Goal: Information Seeking & Learning: Learn about a topic

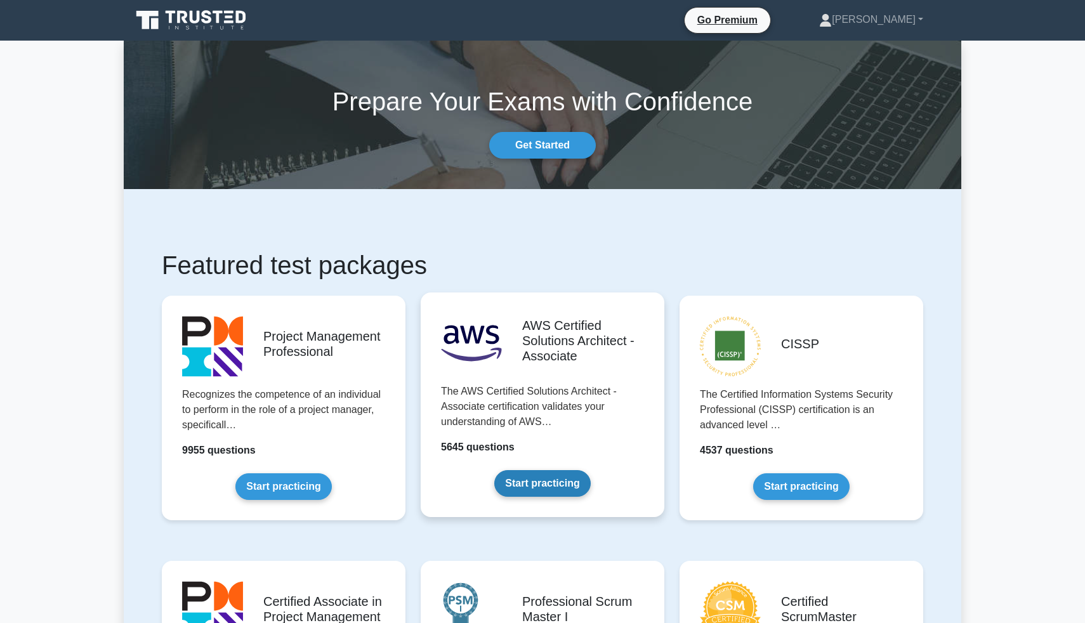
click at [506, 485] on link "Start practicing" at bounding box center [542, 483] width 96 height 27
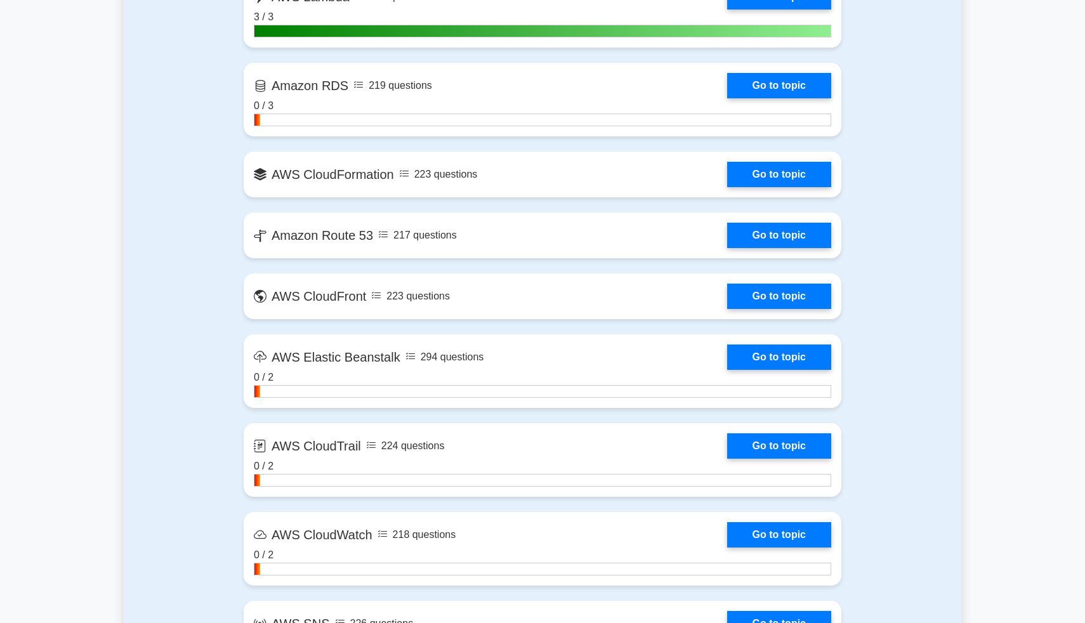
scroll to position [1336, 0]
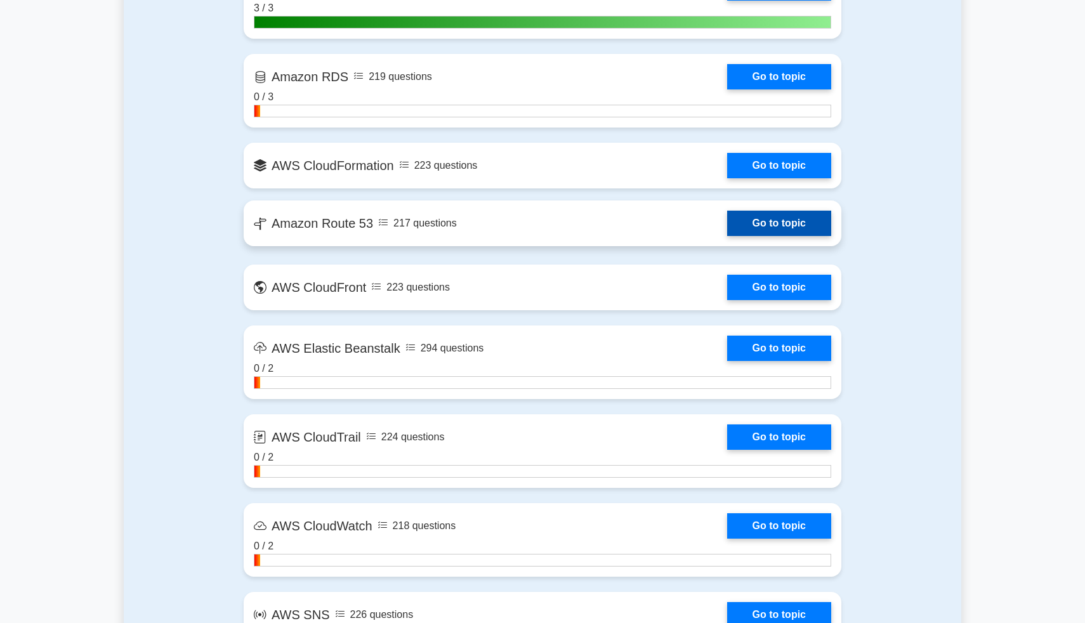
click at [753, 223] on link "Go to topic" at bounding box center [779, 223] width 104 height 25
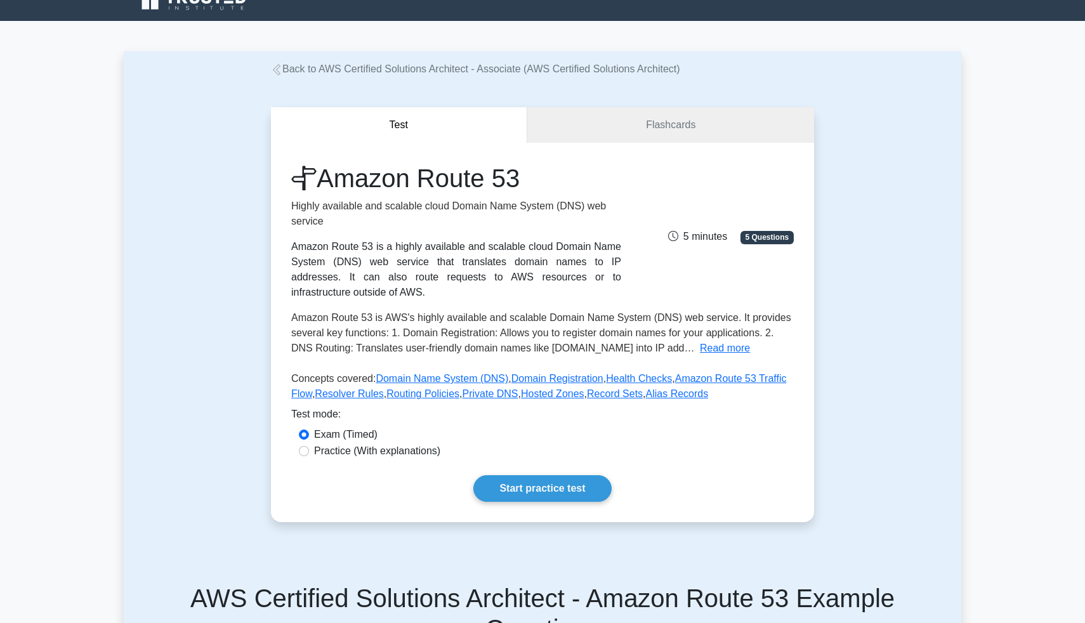
scroll to position [22, 0]
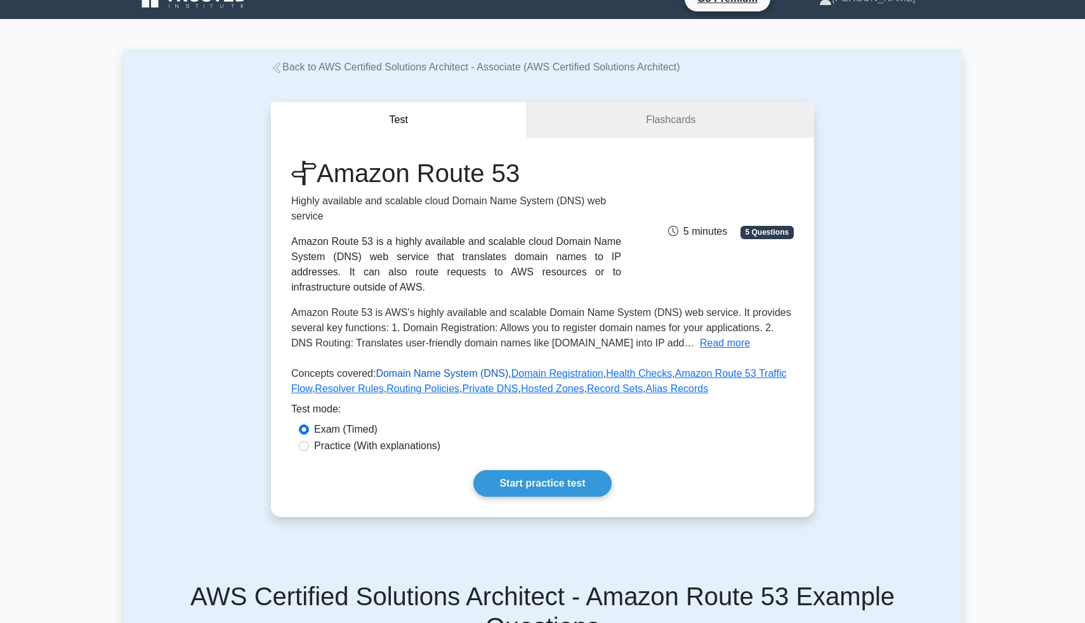
click at [460, 369] on link "Domain Name System (DNS)" at bounding box center [442, 373] width 133 height 11
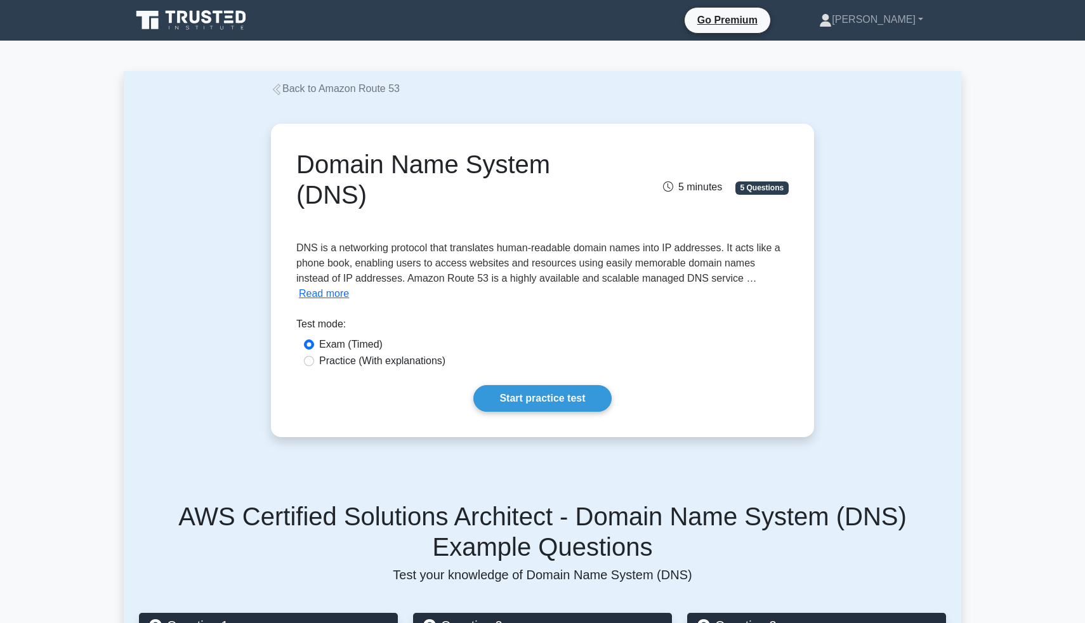
click at [391, 353] on label "Practice (With explanations)" at bounding box center [382, 360] width 126 height 15
click at [314, 356] on input "Practice (With explanations)" at bounding box center [309, 361] width 10 height 10
radio input "true"
click at [498, 385] on link "Start practice test" at bounding box center [542, 398] width 138 height 27
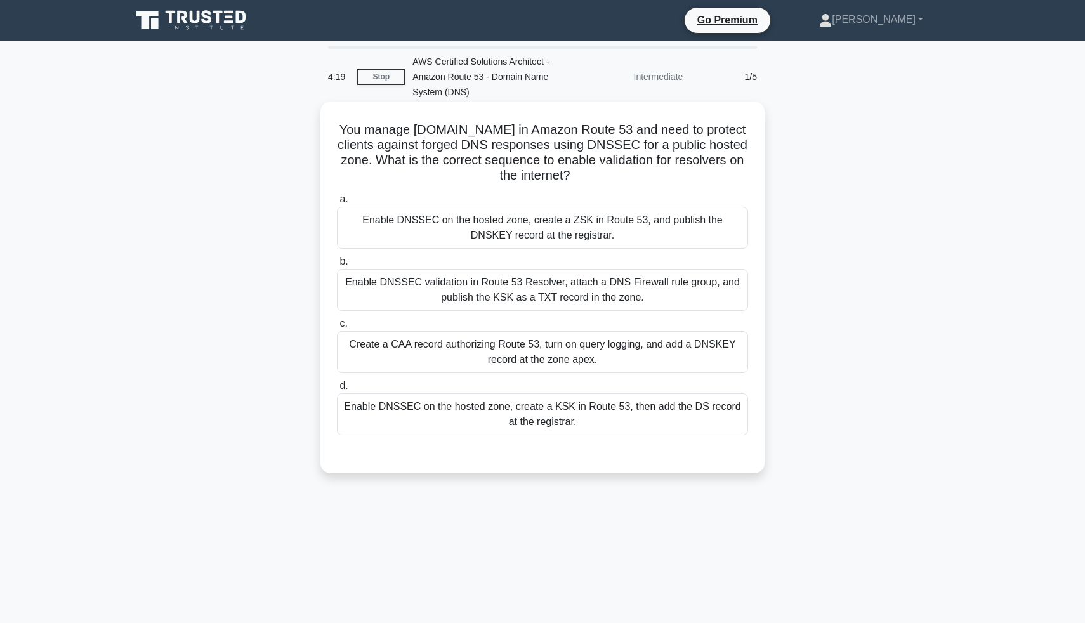
click at [478, 374] on div "a. Enable DNSSEC on the hosted zone, create a ZSK in Route 53, and publish the …" at bounding box center [542, 313] width 426 height 249
click at [494, 353] on div "Create a CAA record authorizing Route 53, turn on query logging, and add a DNSK…" at bounding box center [542, 352] width 411 height 42
click at [337, 328] on input "c. Create a CAA record authorizing Route 53, turn on query logging, and add a D…" at bounding box center [337, 324] width 0 height 8
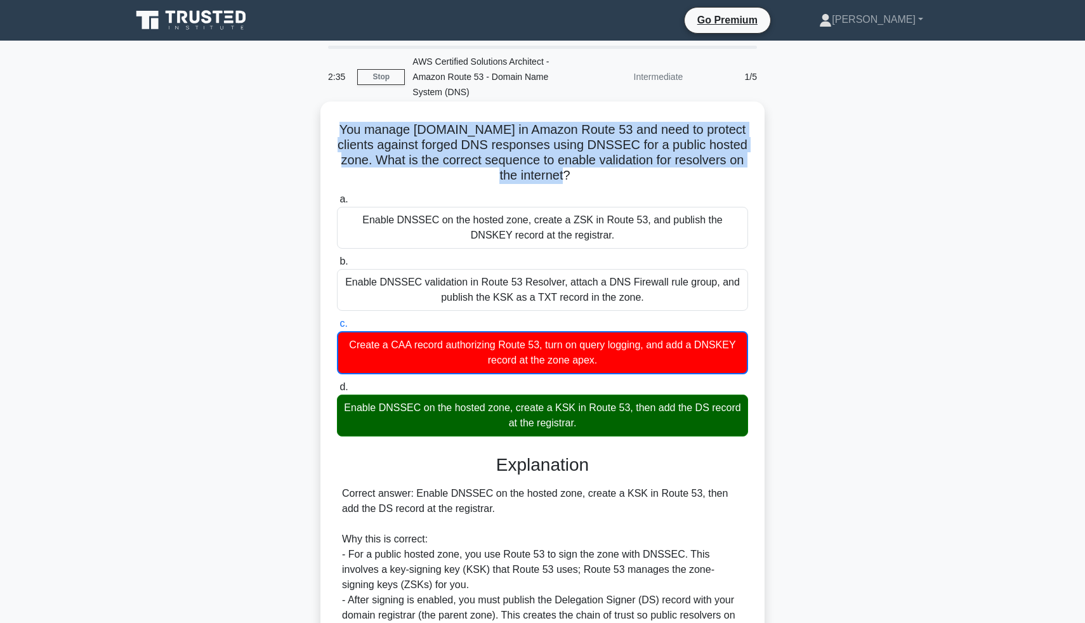
drag, startPoint x: 350, startPoint y: 121, endPoint x: 578, endPoint y: 175, distance: 234.8
click at [578, 175] on div "You manage example.com in Amazon Route 53 and need to protect clients against f…" at bounding box center [542, 514] width 434 height 815
copy h5 "You manage example.com in Amazon Route 53 and need to protect clients against f…"
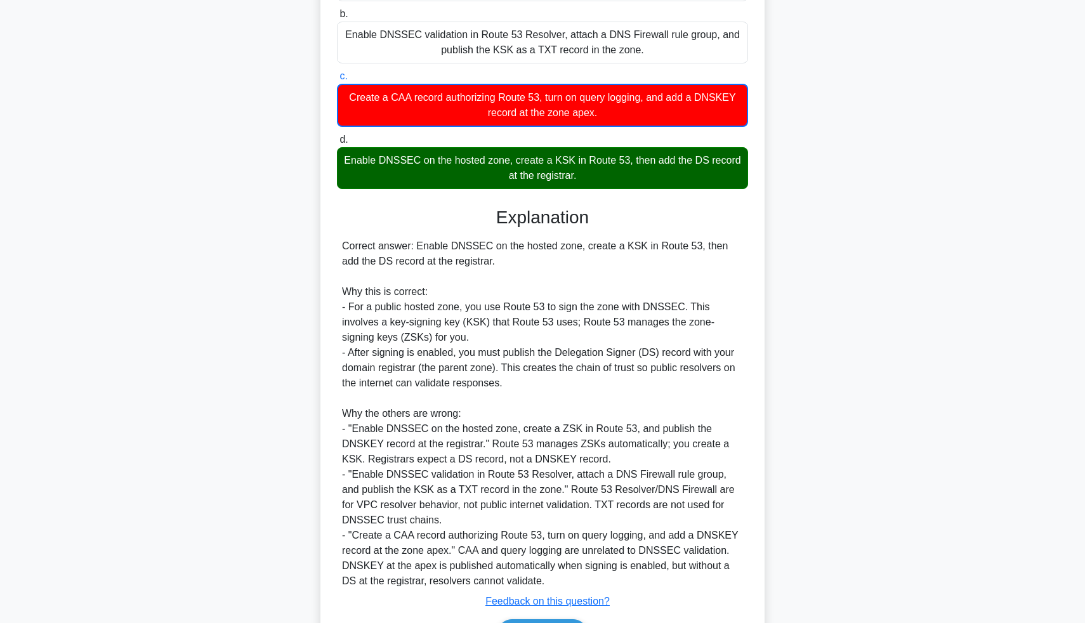
scroll to position [286, 0]
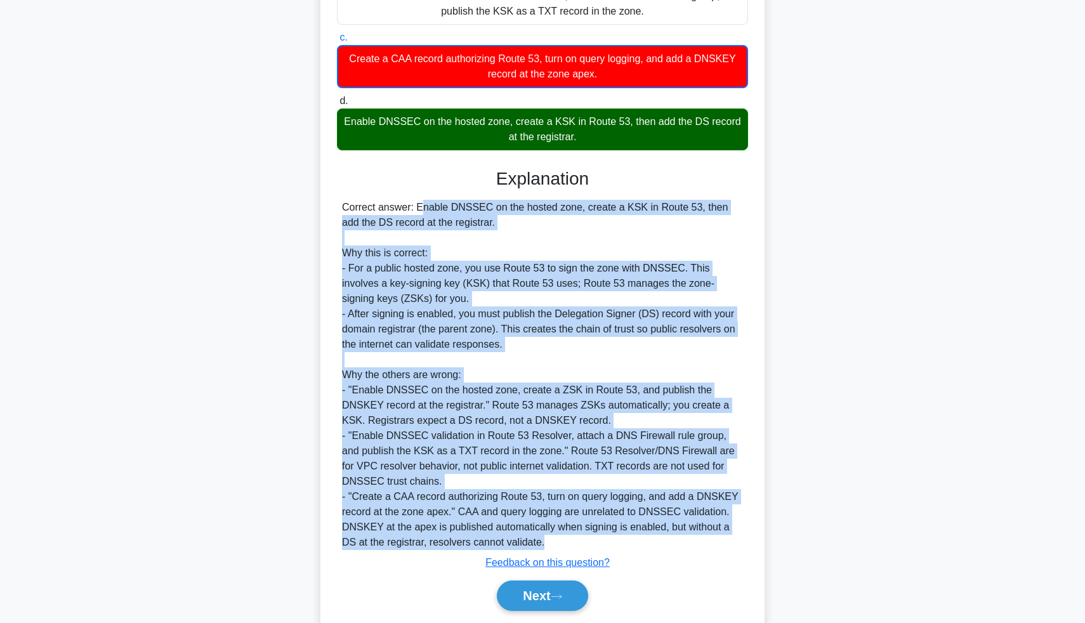
drag, startPoint x: 336, startPoint y: 208, endPoint x: 607, endPoint y: 537, distance: 426.7
click at [607, 539] on div "a. Enable DNSSEC on the hosted zone, create a ZSK in Route 53, and publish the …" at bounding box center [543, 264] width 414 height 723
copy div "Correct answer: Enable DNSSEC on the hosted zone, create a KSK in Route 53, the…"
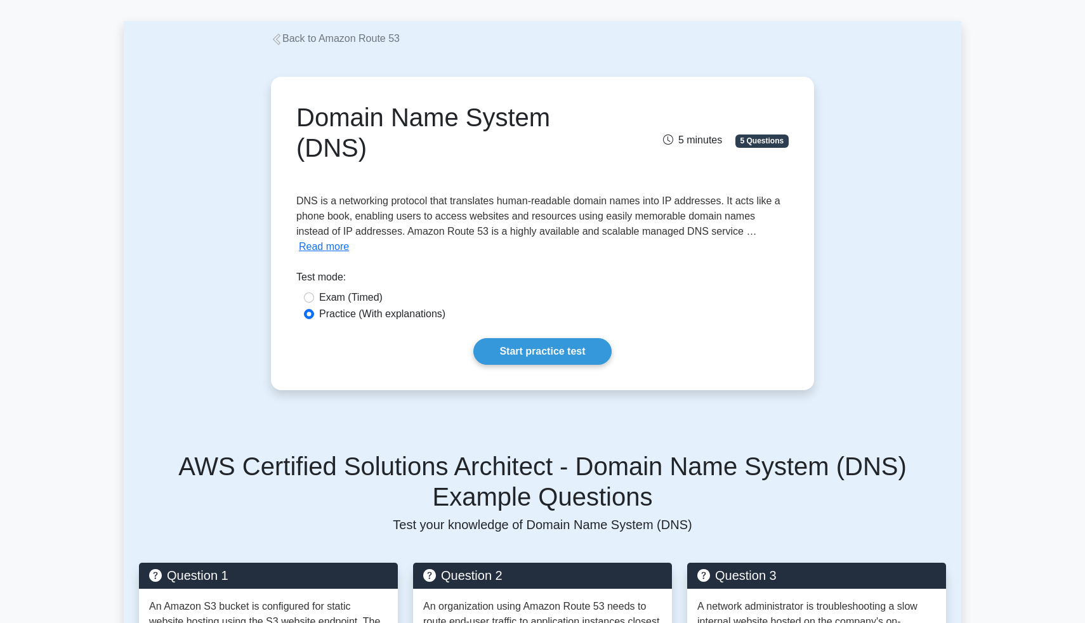
scroll to position [49, 0]
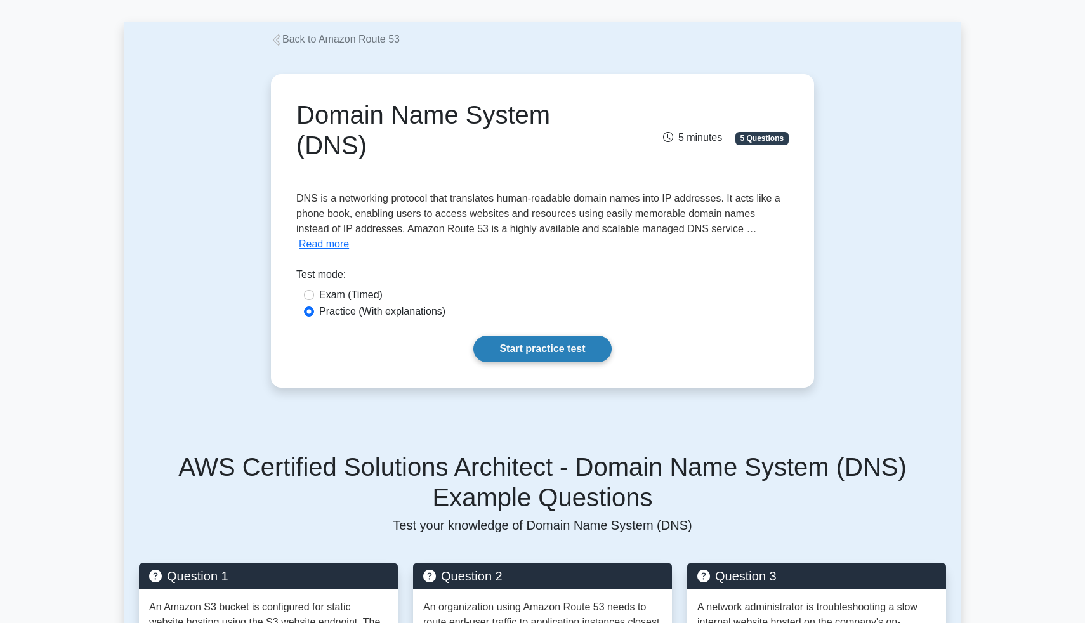
click at [540, 336] on link "Start practice test" at bounding box center [542, 349] width 138 height 27
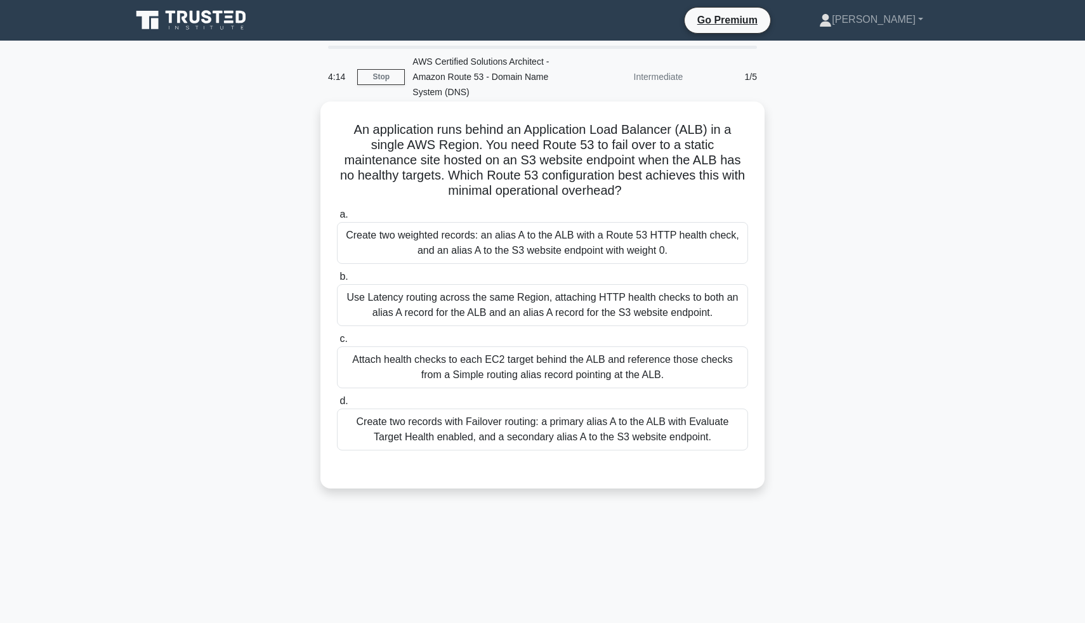
click at [521, 443] on div "Create two records with Failover routing: a primary alias A to the ALB with Eva…" at bounding box center [542, 429] width 411 height 42
click at [337, 405] on input "d. Create two records with Failover routing: a primary alias A to the ALB with …" at bounding box center [337, 401] width 0 height 8
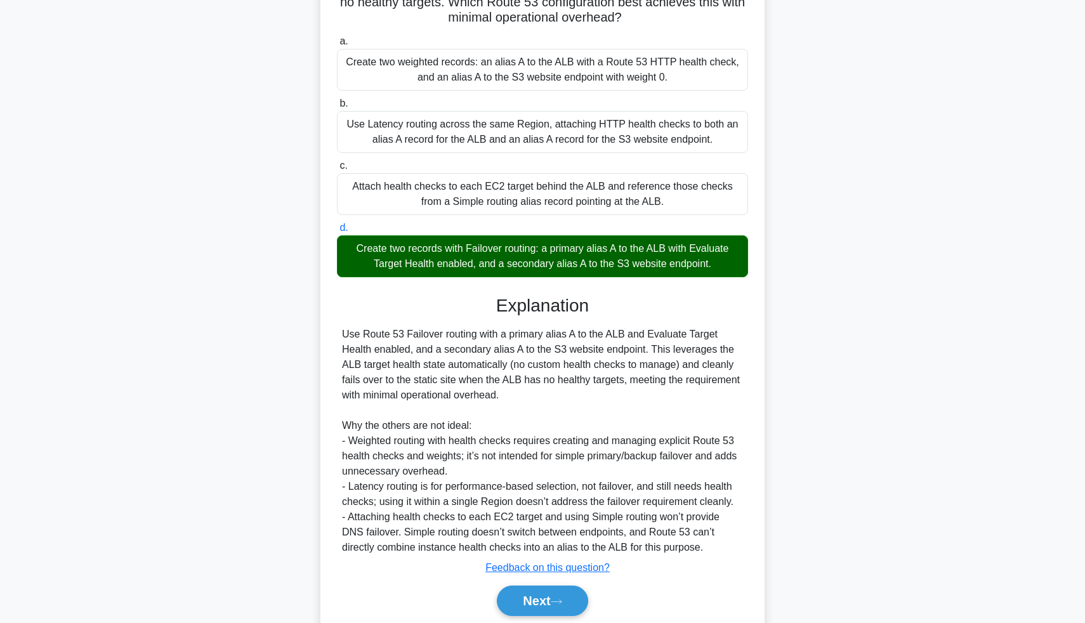
scroll to position [220, 0]
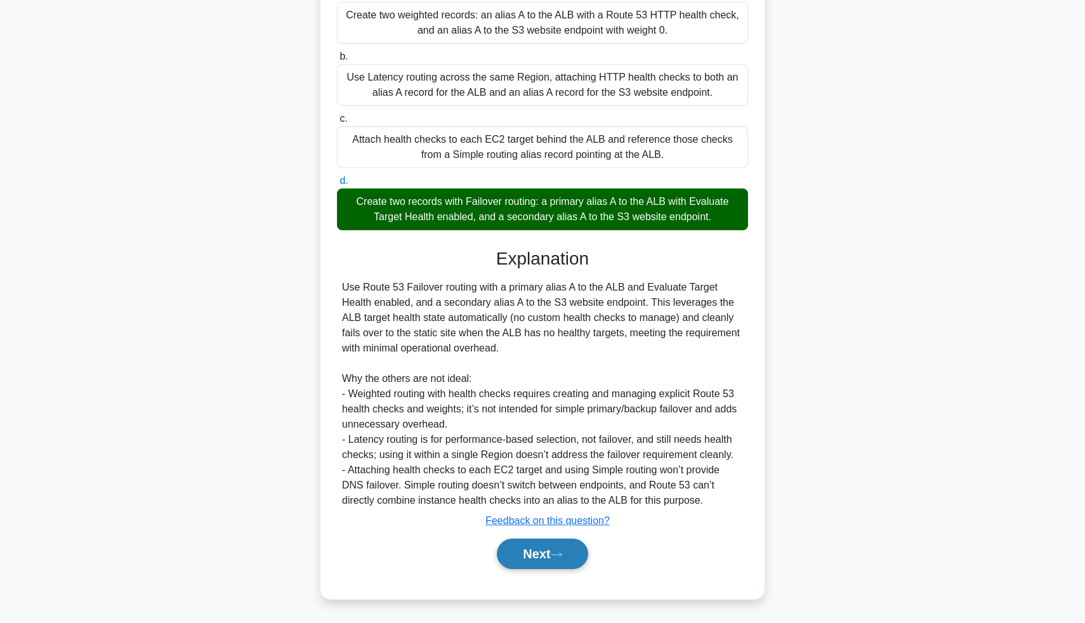
click at [525, 554] on button "Next" at bounding box center [542, 554] width 91 height 30
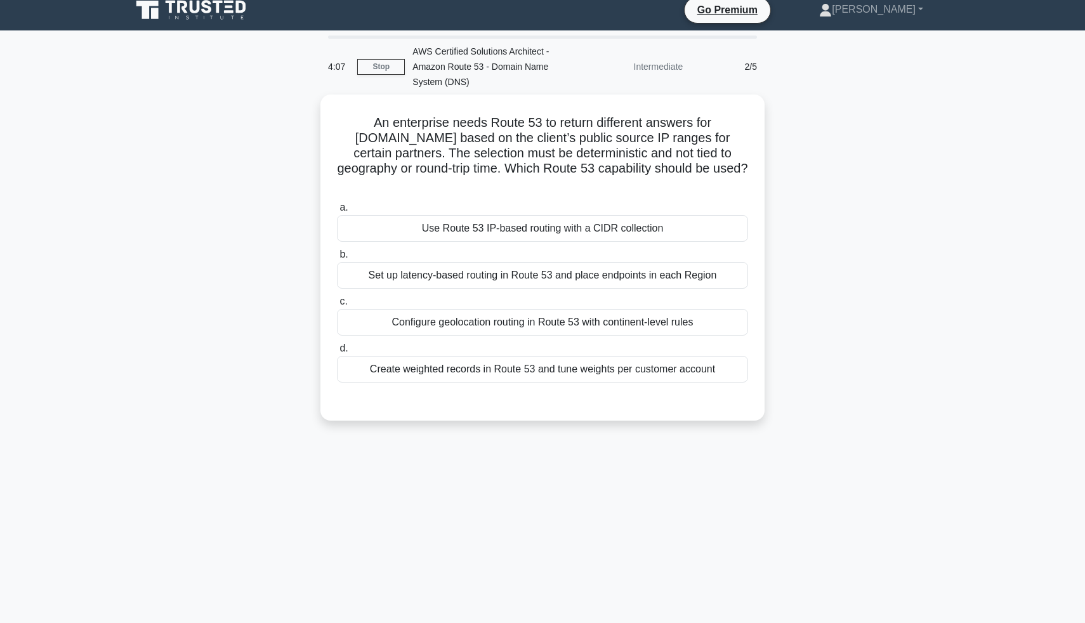
scroll to position [0, 0]
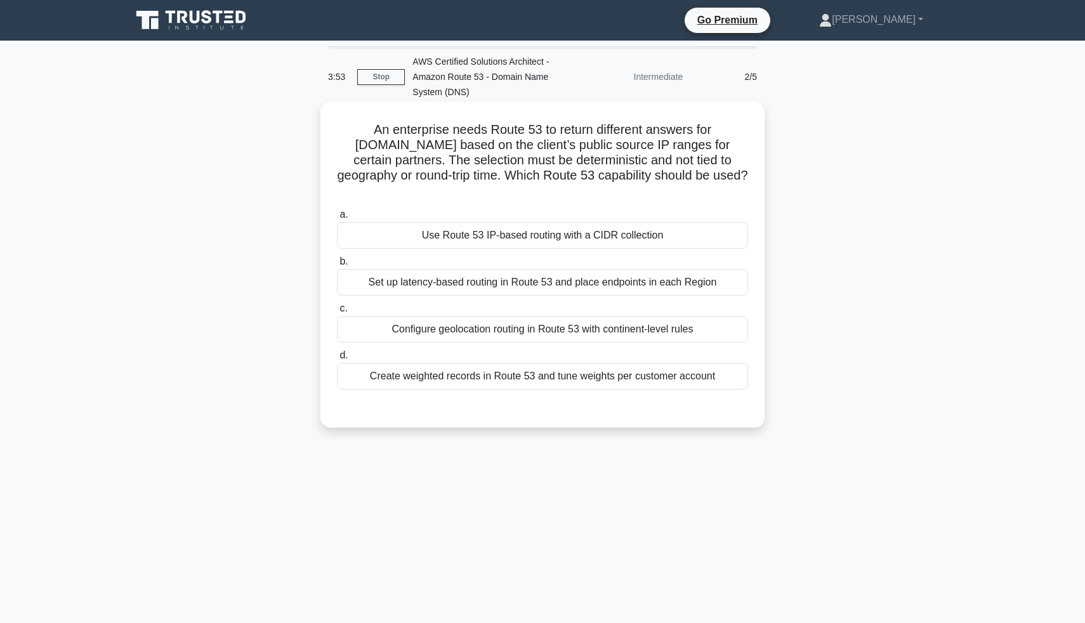
click at [584, 225] on div "Use Route 53 IP-based routing with a CIDR collection" at bounding box center [542, 235] width 411 height 27
click at [337, 219] on input "a. Use Route 53 IP-based routing with a CIDR collection" at bounding box center [337, 215] width 0 height 8
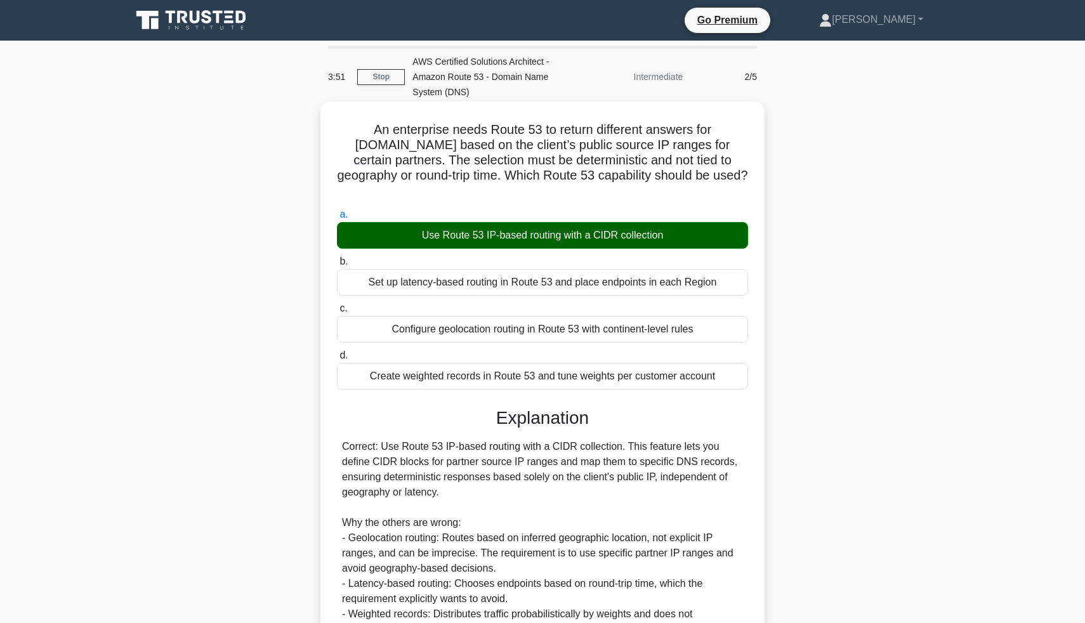
scroll to position [114, 0]
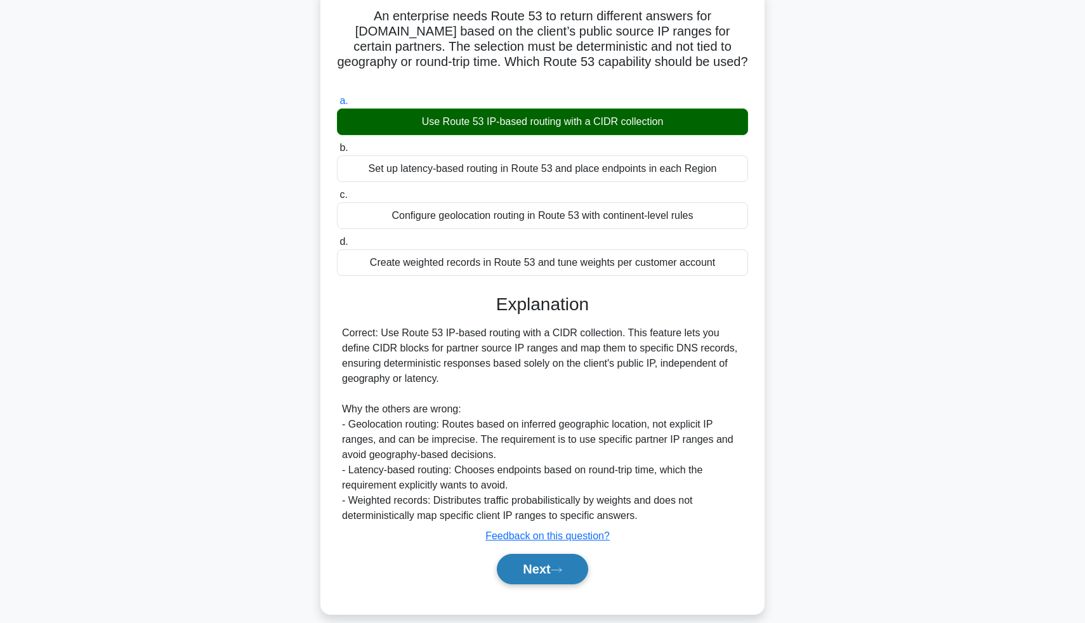
click at [539, 554] on button "Next" at bounding box center [542, 569] width 91 height 30
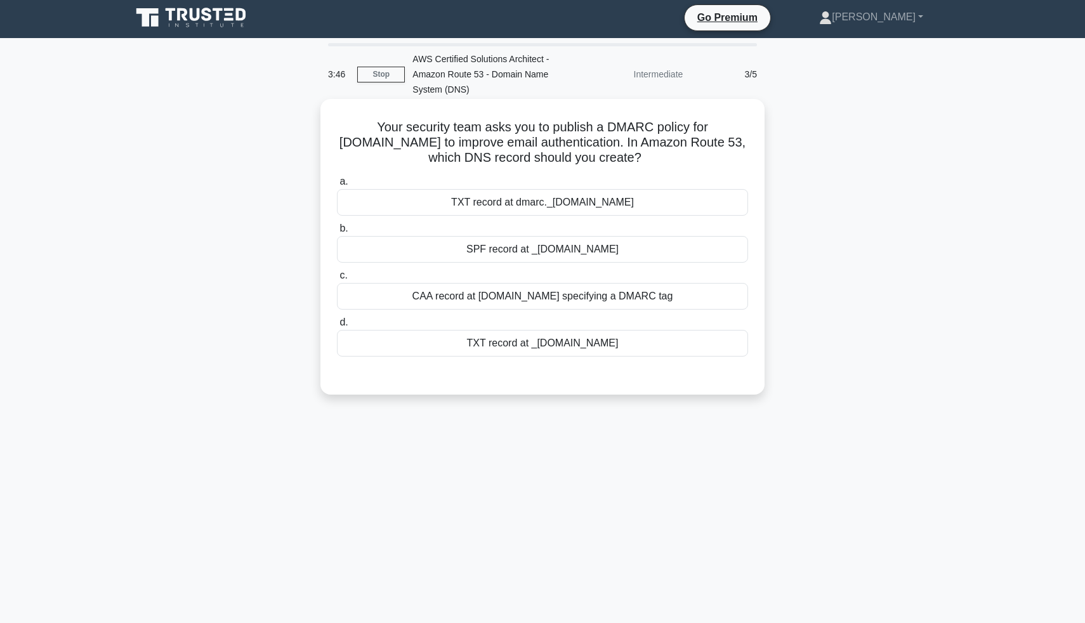
scroll to position [0, 0]
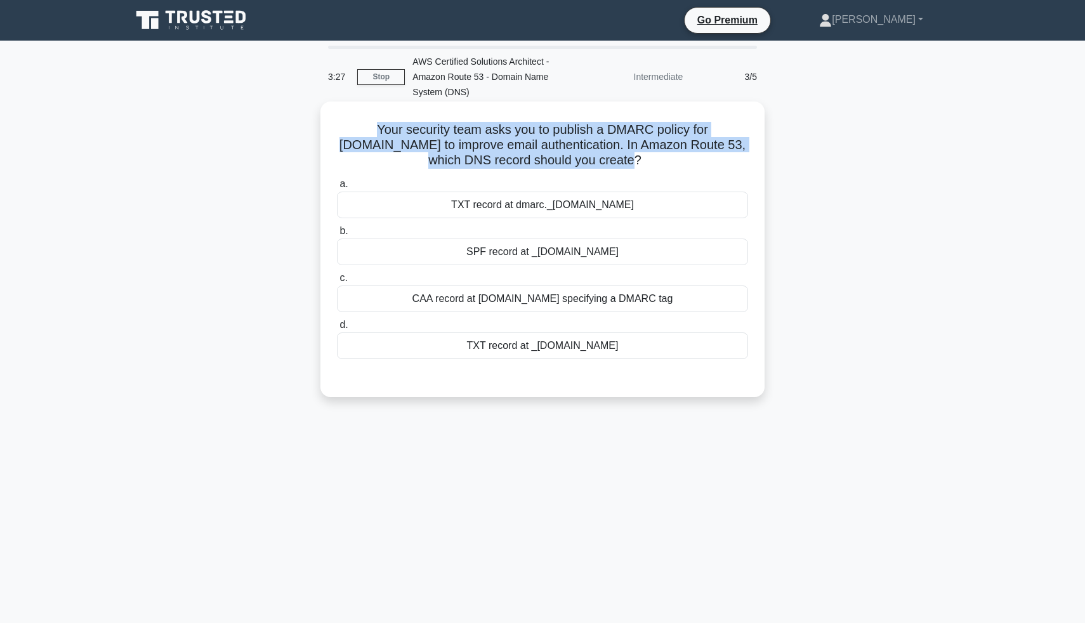
drag, startPoint x: 330, startPoint y: 127, endPoint x: 633, endPoint y: 162, distance: 304.6
click at [633, 164] on div "Your security team asks you to publish a DMARC policy for example.com to improv…" at bounding box center [542, 249] width 434 height 285
copy h5 "Your security team asks you to publish a DMARC policy for example.com to improv…"
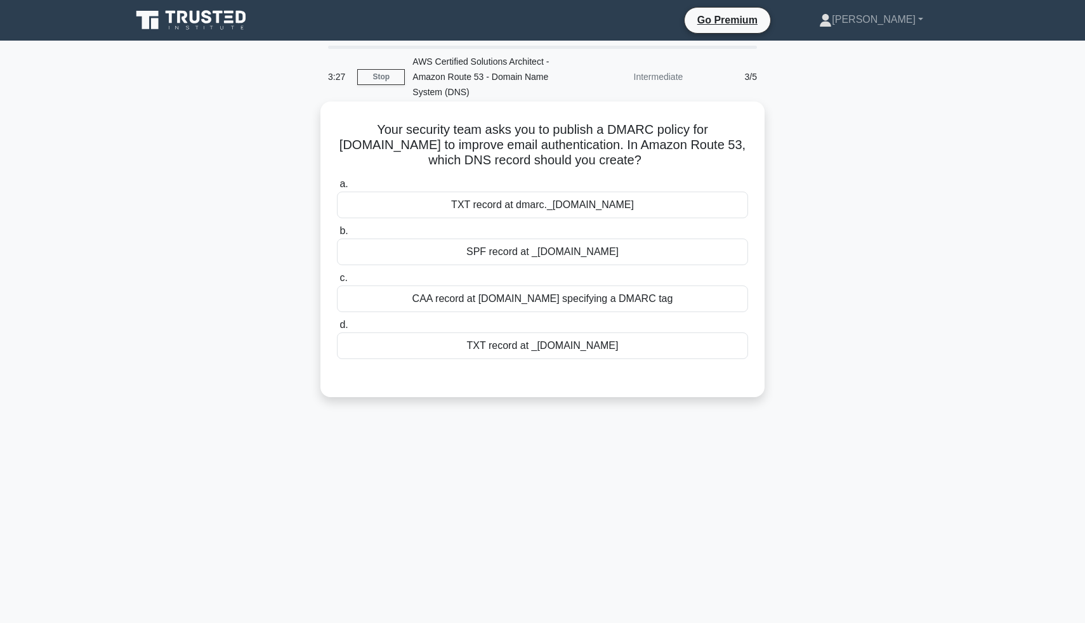
click at [633, 162] on h5 "Your security team asks you to publish a DMARC policy for example.com to improv…" at bounding box center [543, 145] width 414 height 47
click at [516, 344] on div "TXT record at _dmarc.example.com" at bounding box center [542, 345] width 411 height 27
click at [337, 329] on input "d. TXT record at _dmarc.example.com" at bounding box center [337, 325] width 0 height 8
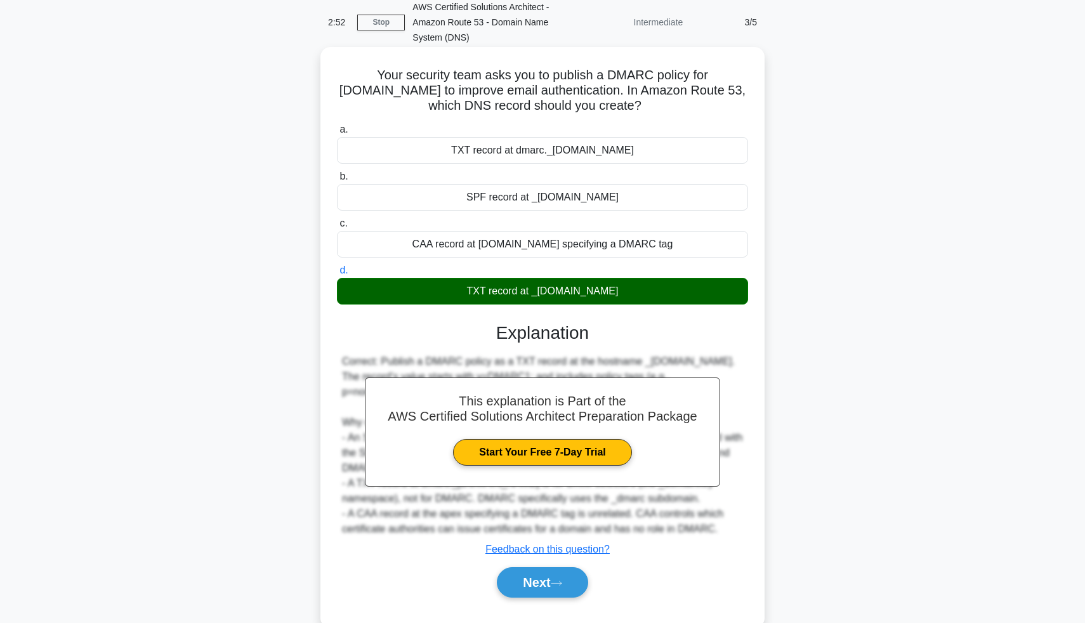
scroll to position [83, 0]
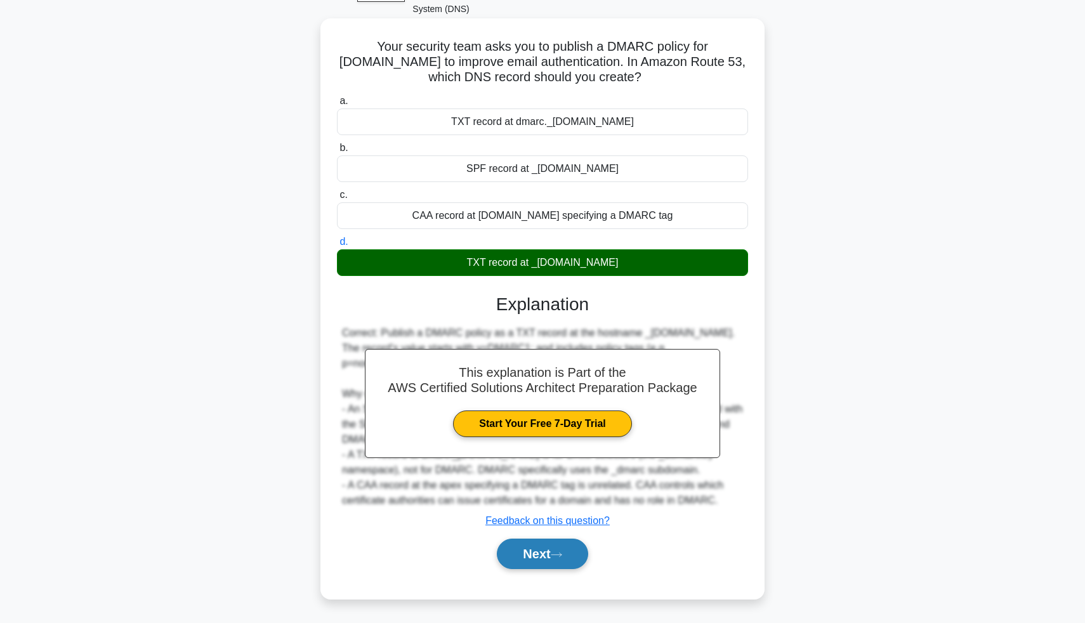
click at [554, 555] on button "Next" at bounding box center [542, 554] width 91 height 30
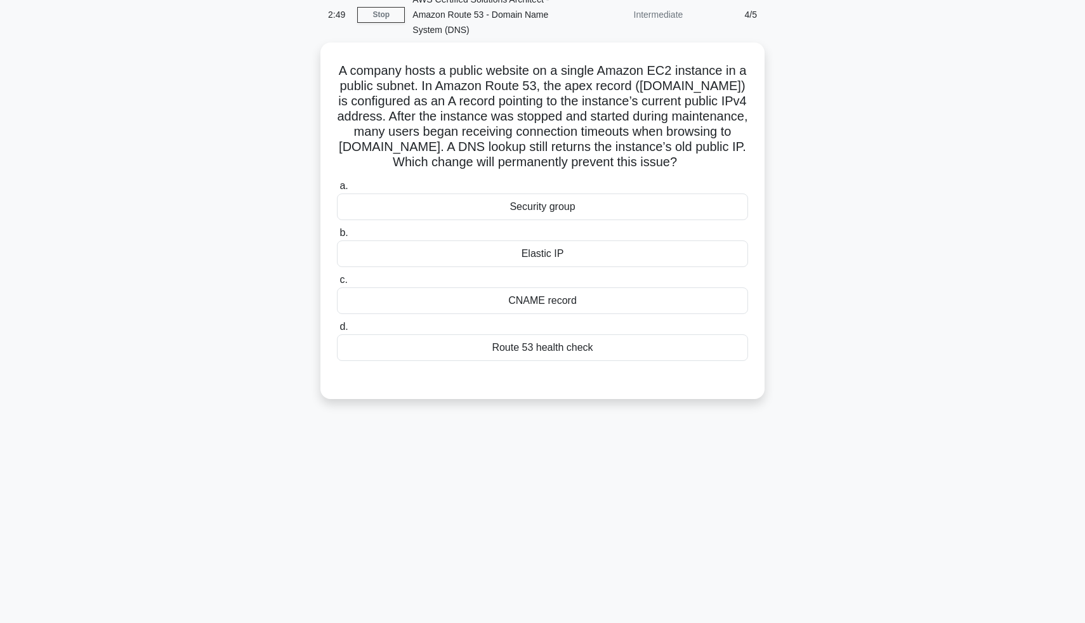
scroll to position [0, 0]
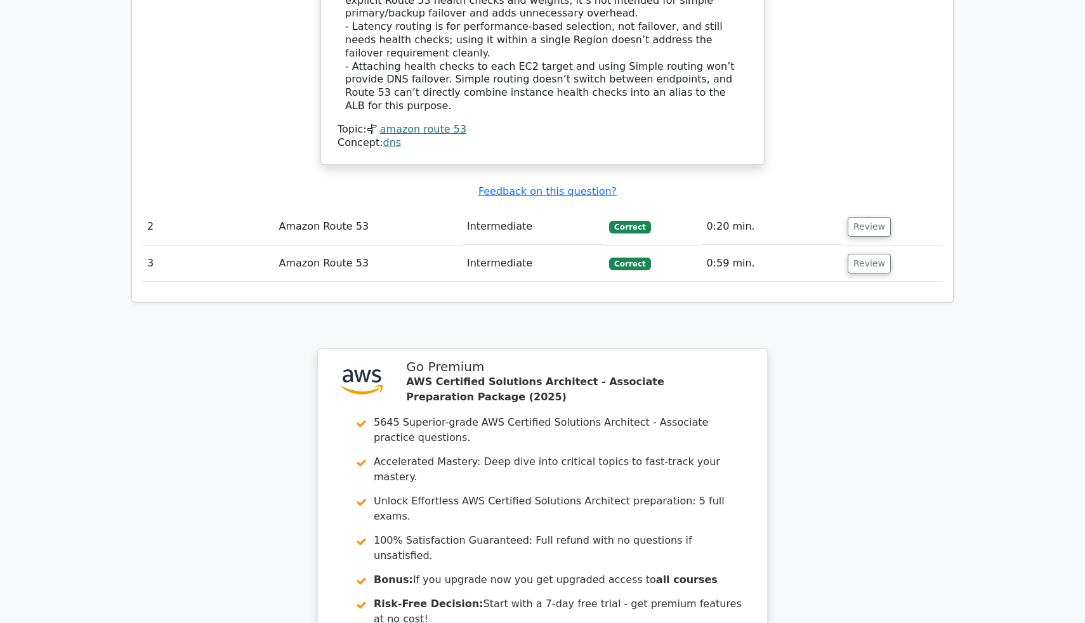
scroll to position [1597, 0]
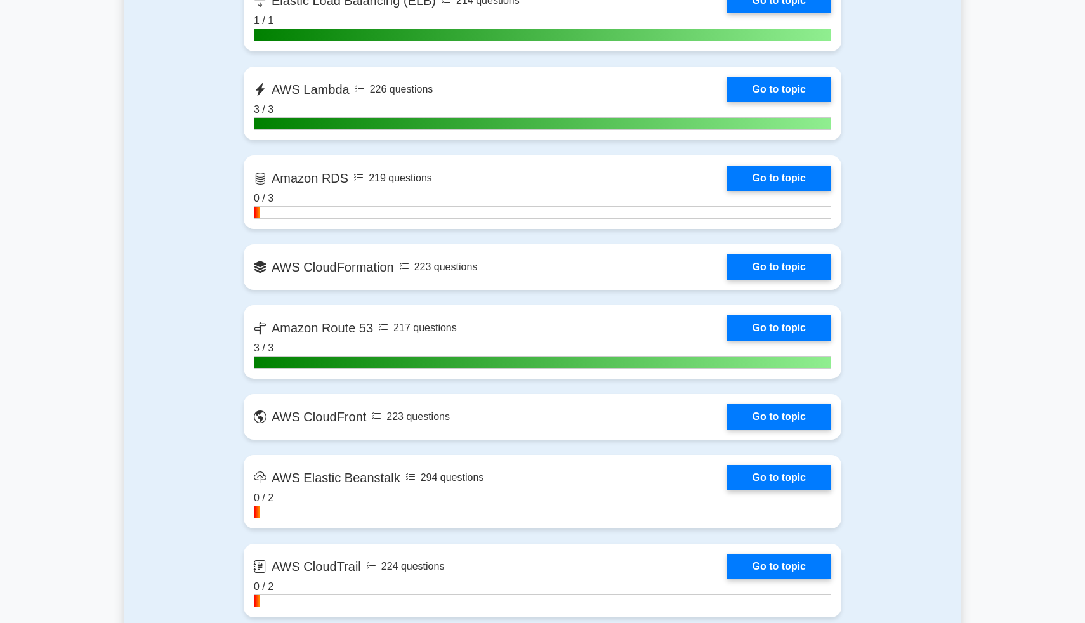
scroll to position [1272, 0]
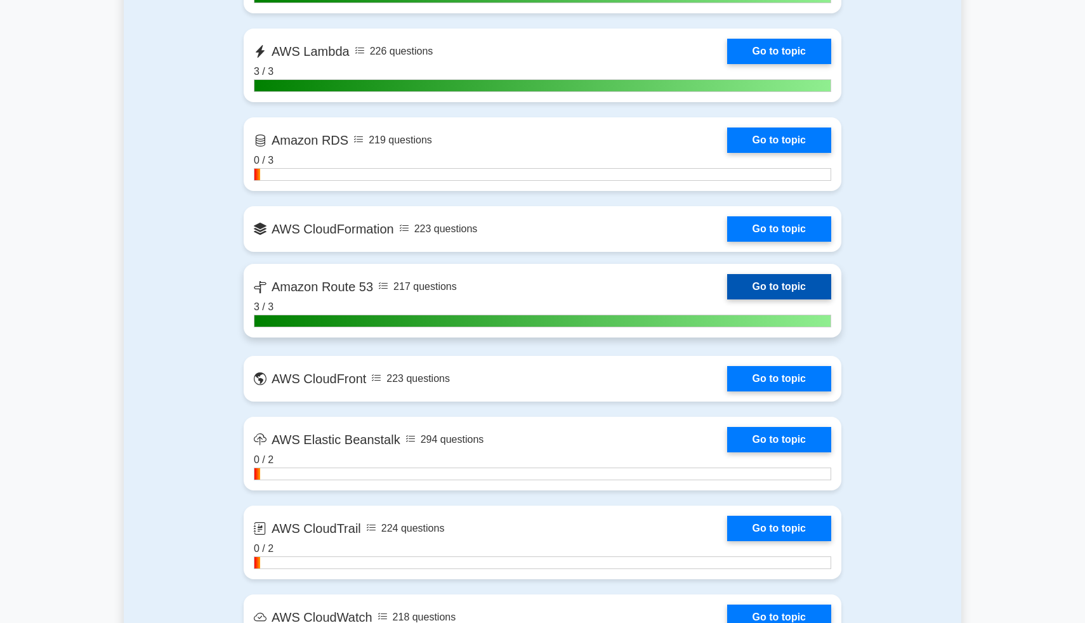
click at [794, 287] on link "Go to topic" at bounding box center [779, 286] width 104 height 25
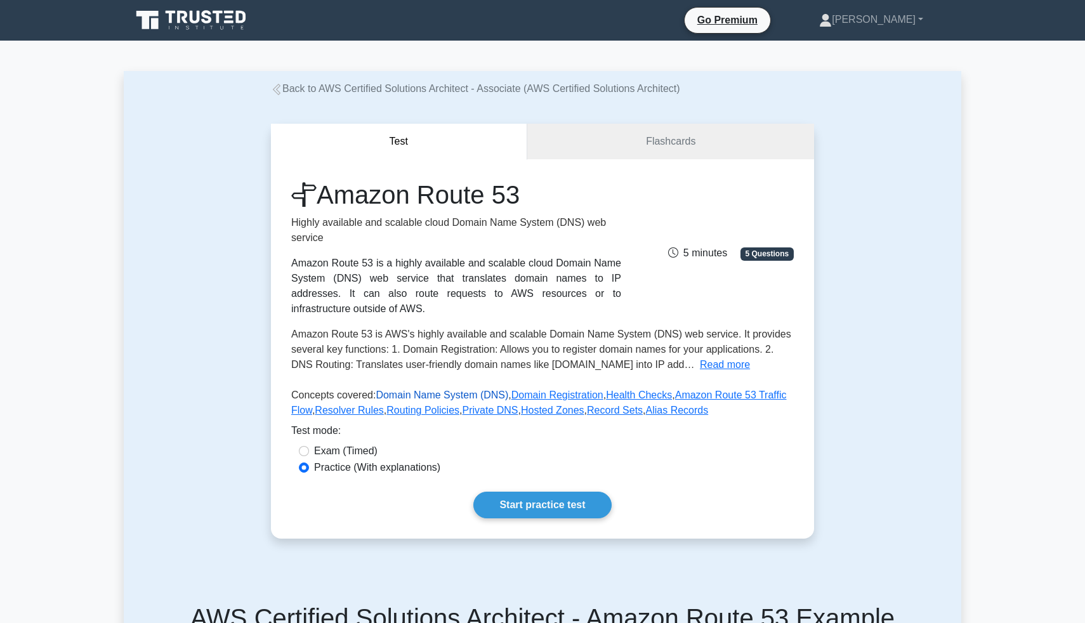
click at [424, 393] on link "Domain Name System (DNS)" at bounding box center [442, 394] width 133 height 11
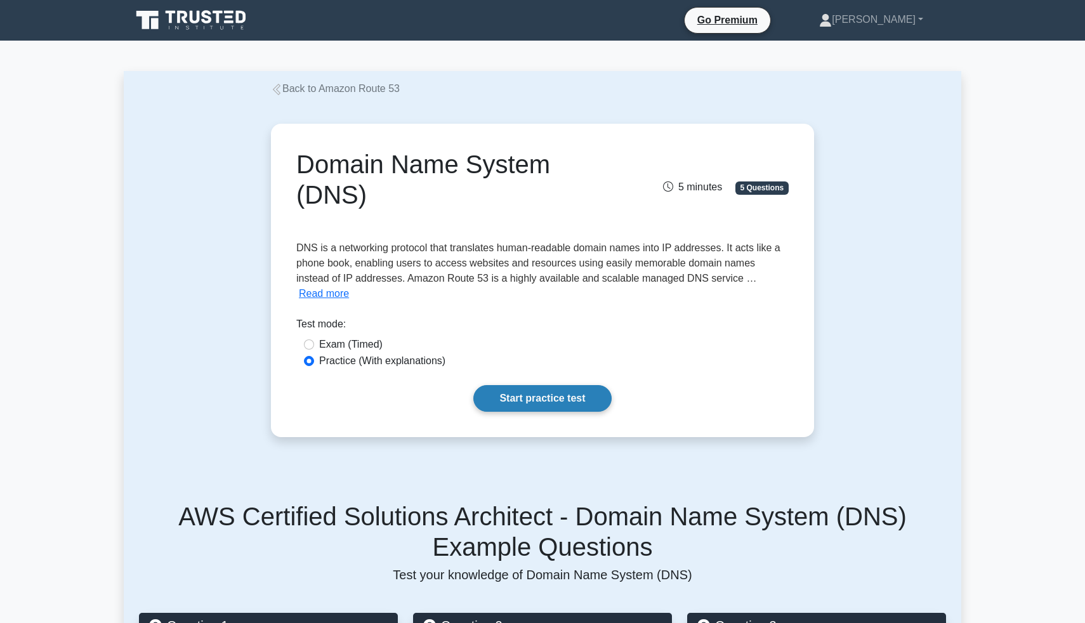
click at [513, 385] on link "Start practice test" at bounding box center [542, 398] width 138 height 27
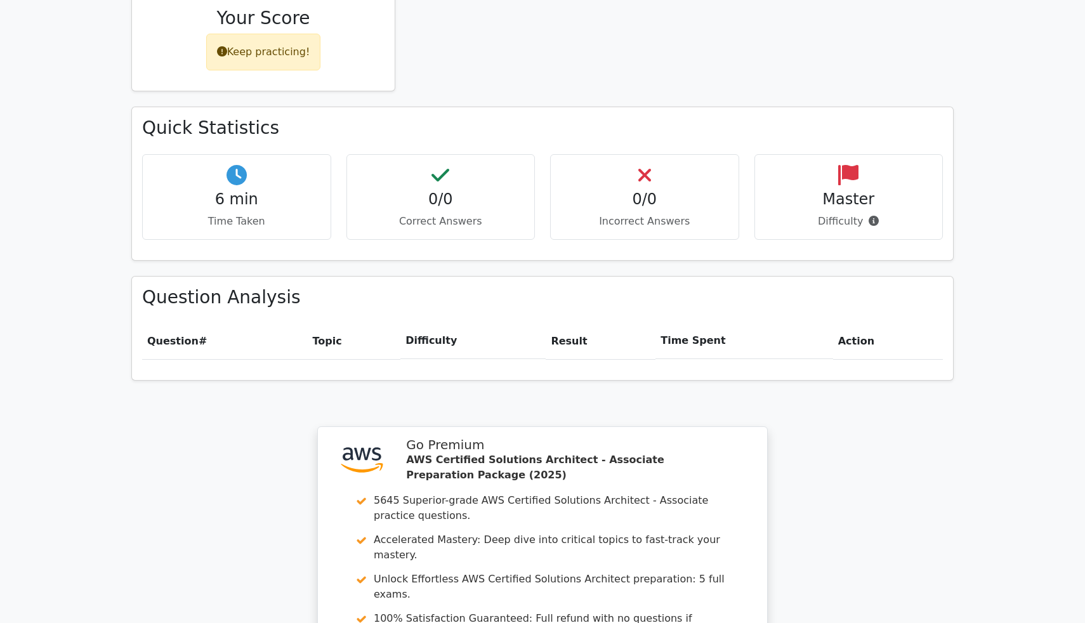
scroll to position [975, 0]
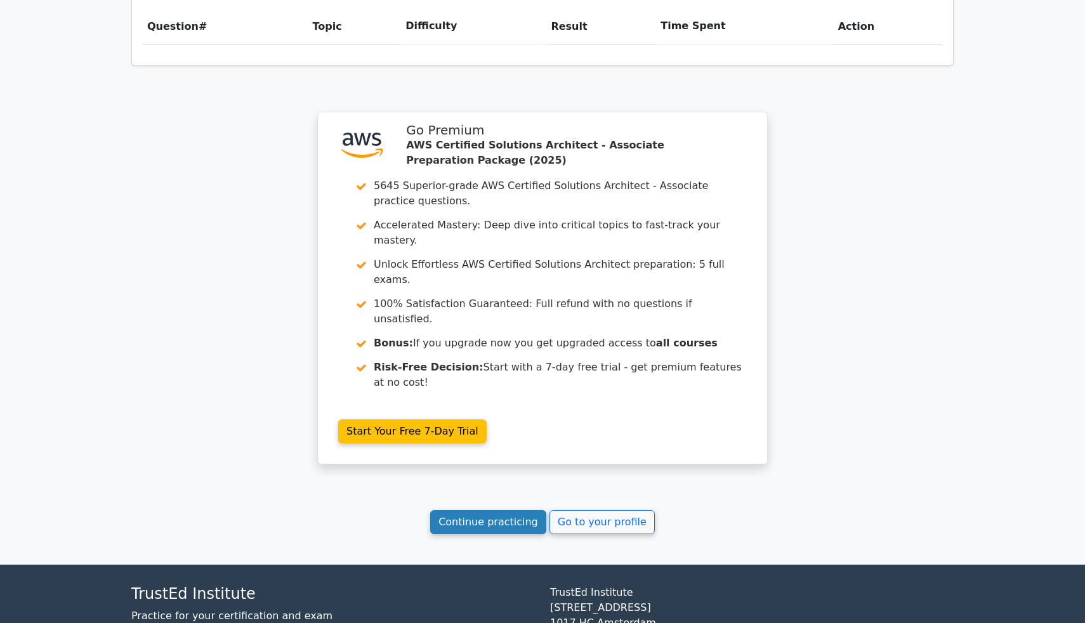
click at [473, 510] on link "Continue practicing" at bounding box center [488, 522] width 116 height 24
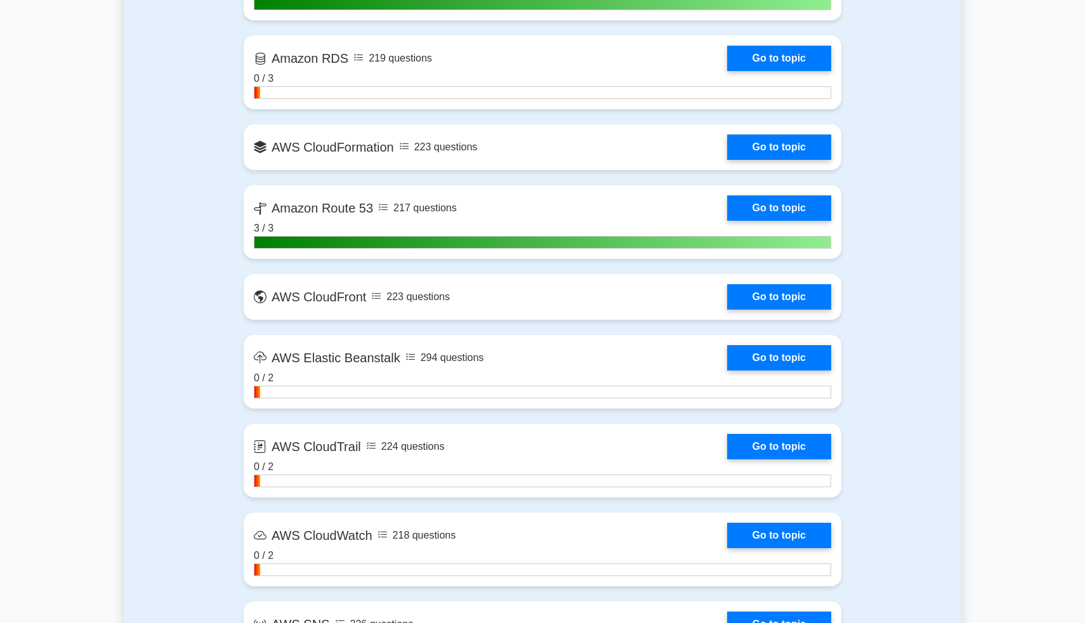
scroll to position [1356, 0]
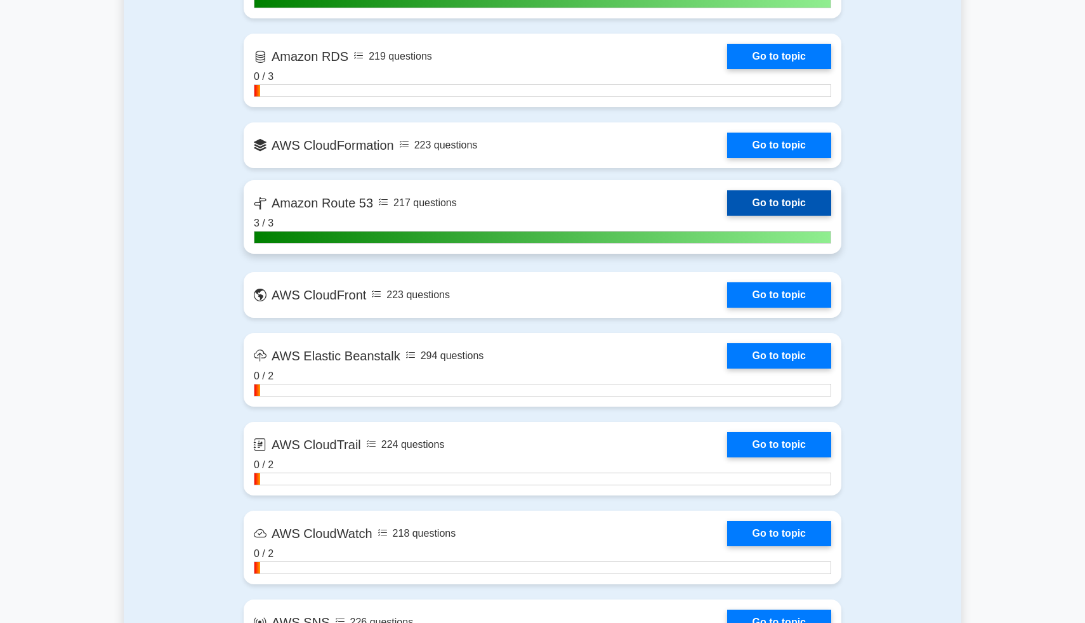
click at [766, 206] on link "Go to topic" at bounding box center [779, 202] width 104 height 25
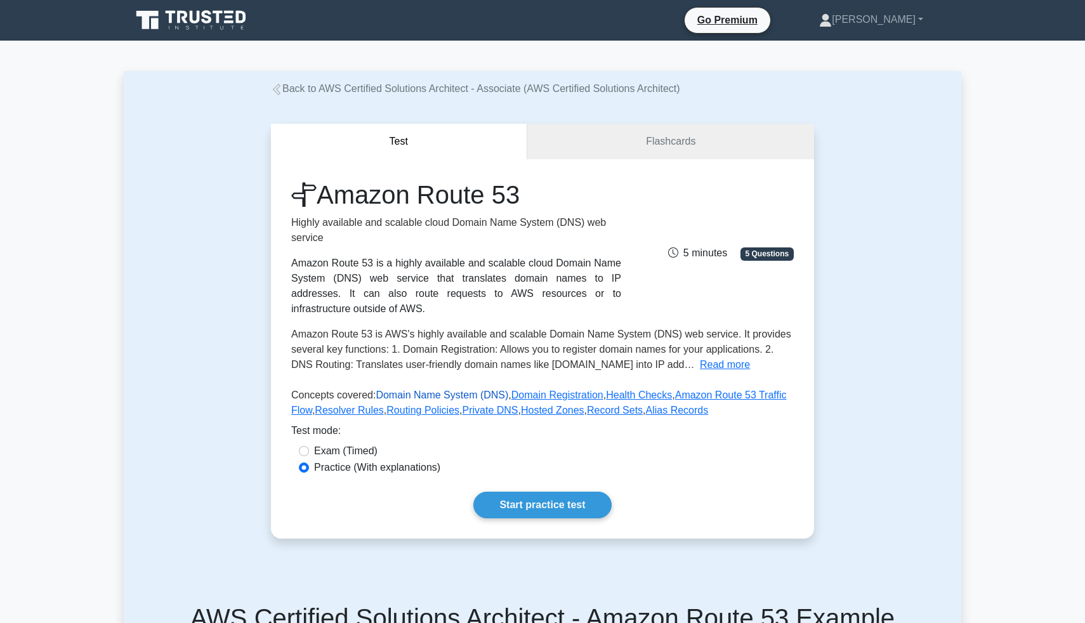
click at [462, 395] on link "Domain Name System (DNS)" at bounding box center [442, 394] width 133 height 11
click at [572, 393] on link "Domain Registration" at bounding box center [557, 394] width 92 height 11
click at [650, 394] on link "Health Checks" at bounding box center [639, 394] width 66 height 11
click at [698, 392] on link "Amazon Route 53 Traffic Flow" at bounding box center [538, 402] width 495 height 26
click at [354, 405] on link "Resolver Rules" at bounding box center [349, 410] width 69 height 11
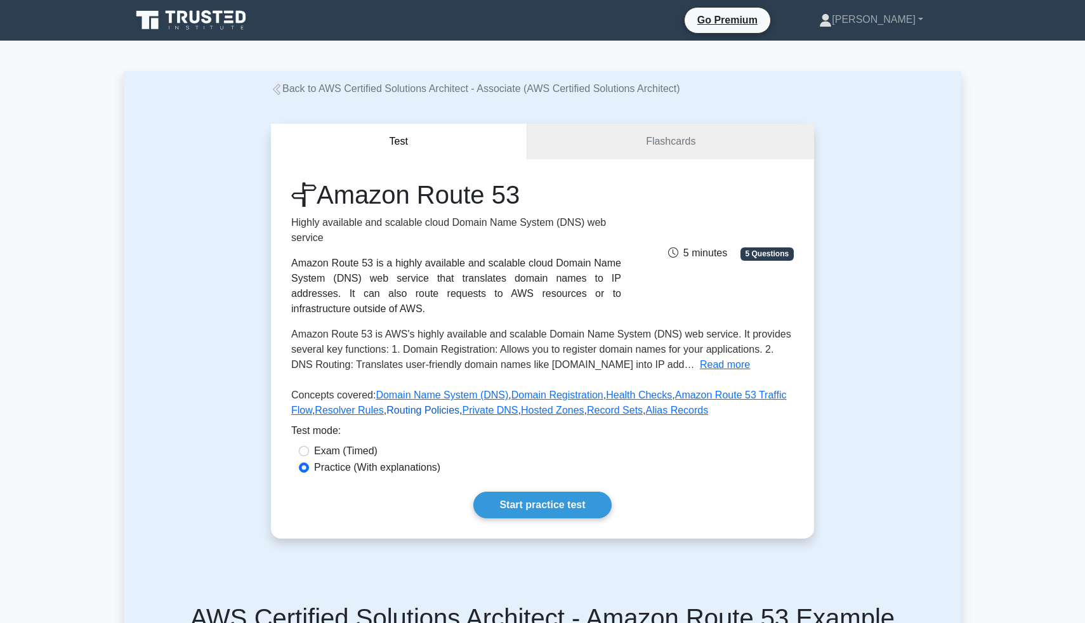
click at [399, 405] on link "Routing Policies" at bounding box center [422, 410] width 73 height 11
click at [495, 407] on link "Private DNS" at bounding box center [490, 410] width 56 height 11
click at [540, 408] on link "Hosted Zones" at bounding box center [552, 410] width 63 height 11
click at [603, 408] on link "Record Sets" at bounding box center [615, 410] width 56 height 11
click at [678, 409] on link "Alias Records" at bounding box center [677, 410] width 63 height 11
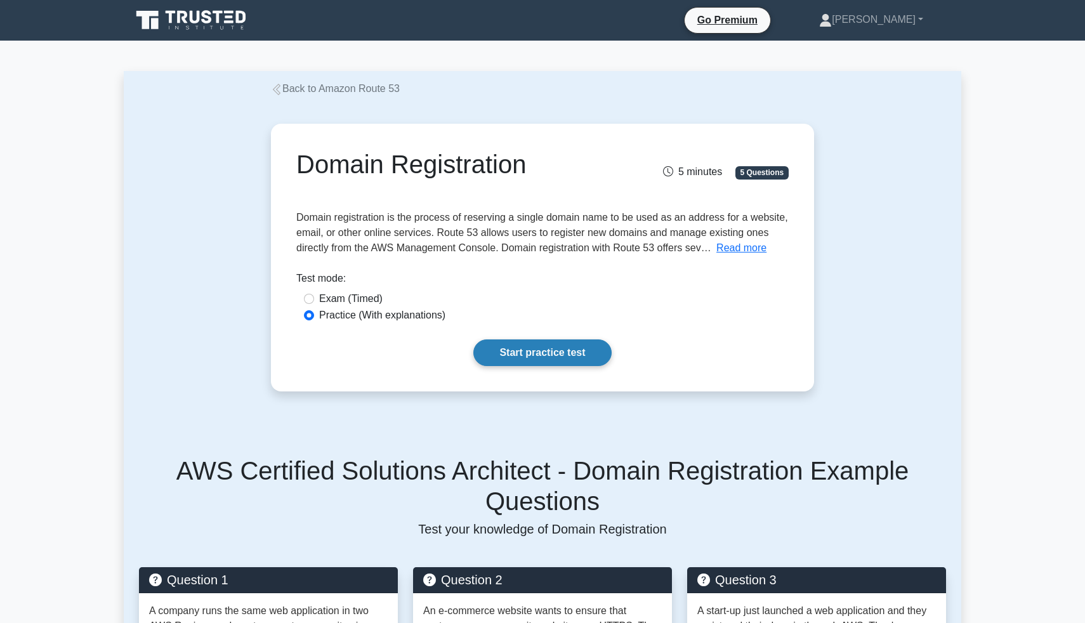
click at [549, 356] on link "Start practice test" at bounding box center [542, 352] width 138 height 27
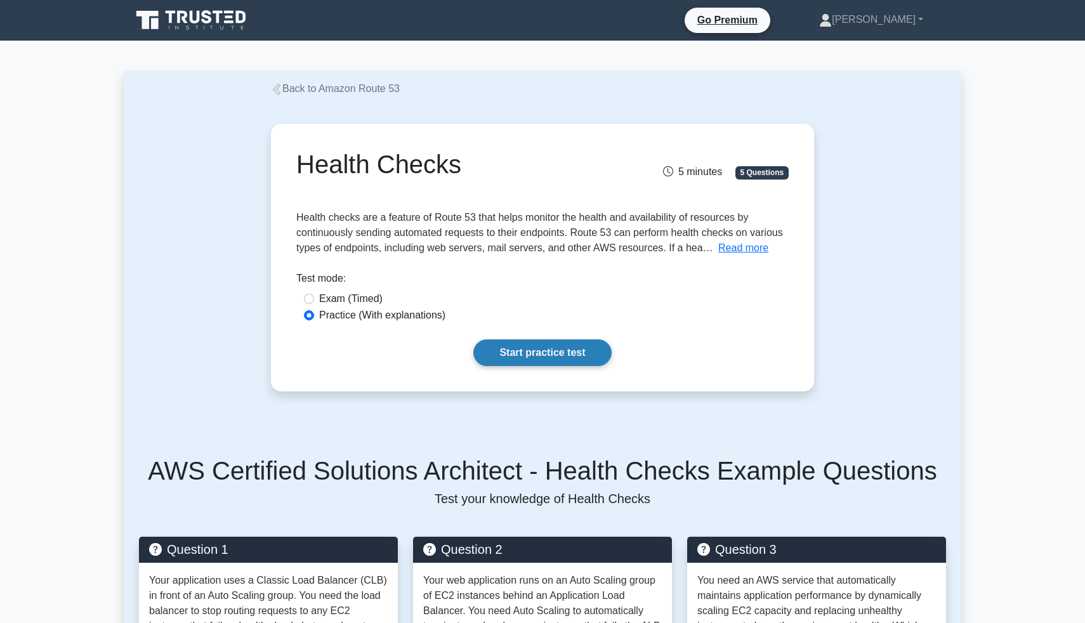
click at [526, 354] on link "Start practice test" at bounding box center [542, 352] width 138 height 27
click at [526, 351] on link "Start practice test" at bounding box center [542, 352] width 138 height 27
click at [543, 351] on link "Start practice test" at bounding box center [542, 352] width 138 height 27
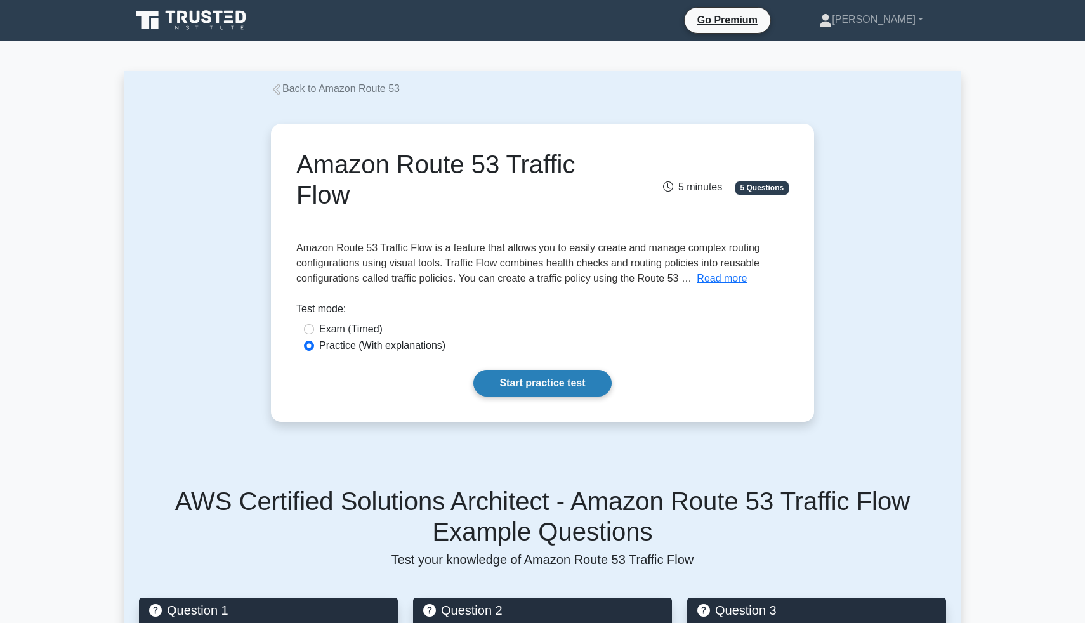
click at [556, 384] on link "Start practice test" at bounding box center [542, 383] width 138 height 27
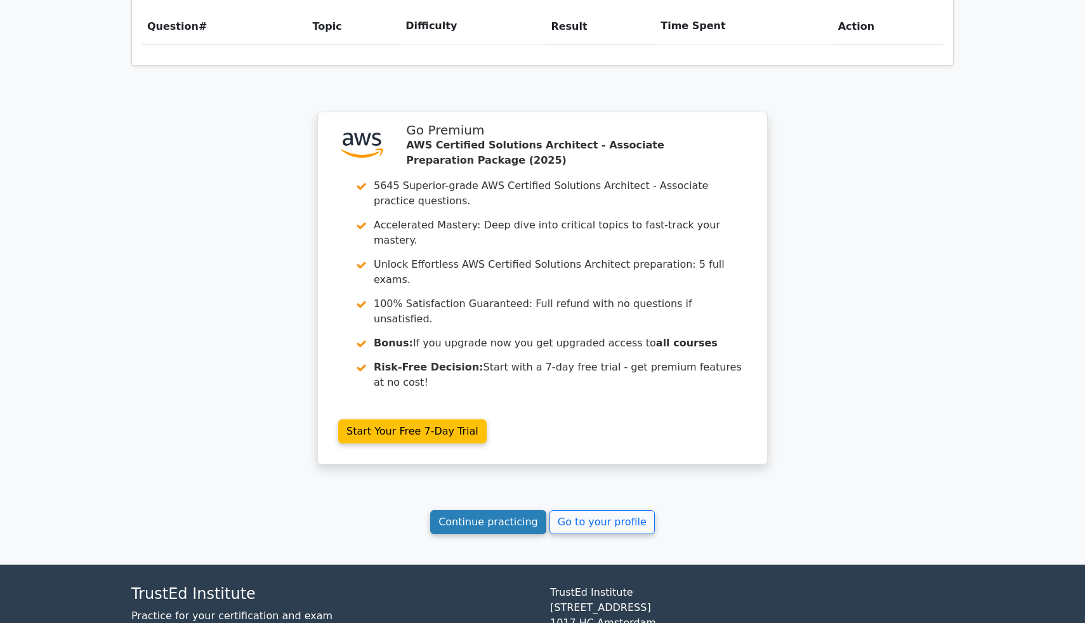
click at [485, 510] on link "Continue practicing" at bounding box center [488, 522] width 116 height 24
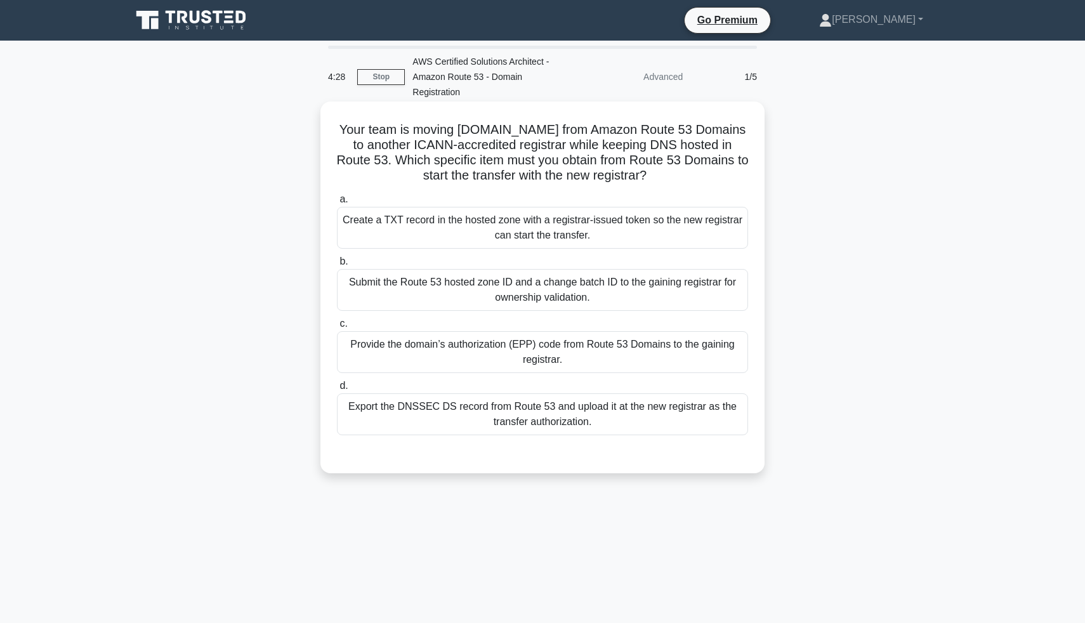
click at [524, 402] on div "Export the DNSSEC DS record from Route 53 and upload it at the new registrar as…" at bounding box center [542, 414] width 411 height 42
click at [337, 390] on input "d. Export the DNSSEC DS record from Route 53 and upload it at the new registrar…" at bounding box center [337, 386] width 0 height 8
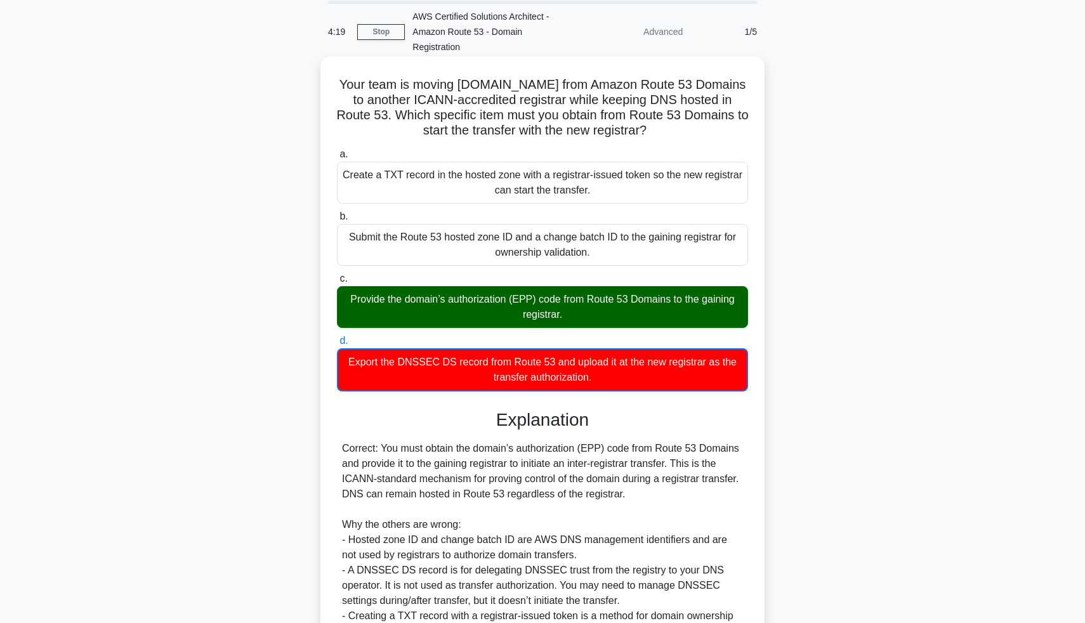
scroll to position [44, 0]
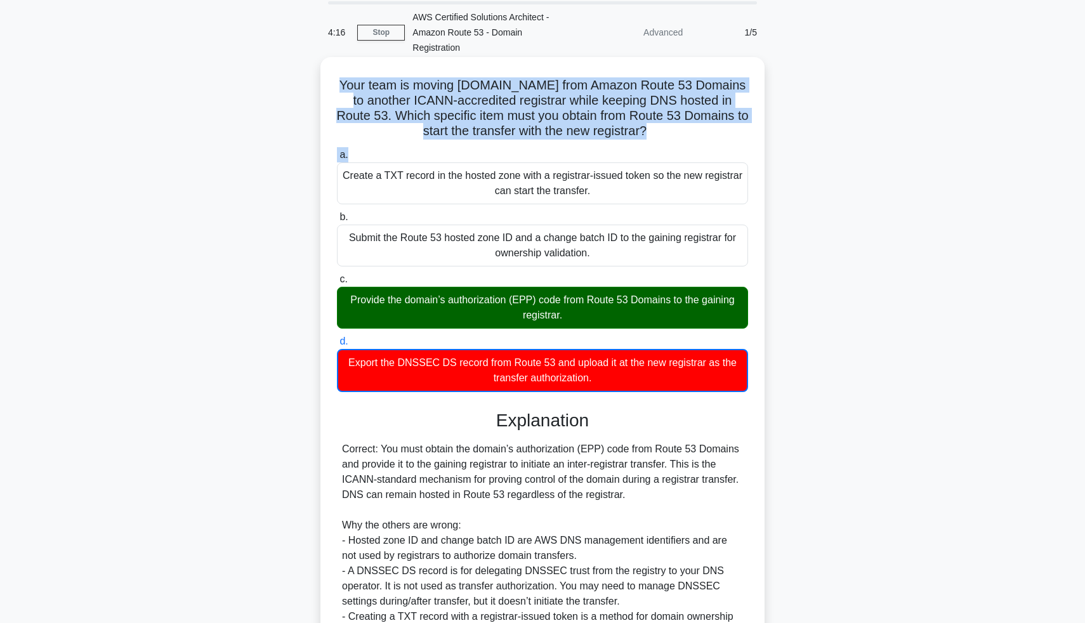
drag, startPoint x: 348, startPoint y: 66, endPoint x: 664, endPoint y: 141, distance: 325.3
click at [665, 143] on div "Your team is moving example.app from Amazon Route 53 Domains to another ICANN-a…" at bounding box center [542, 401] width 434 height 678
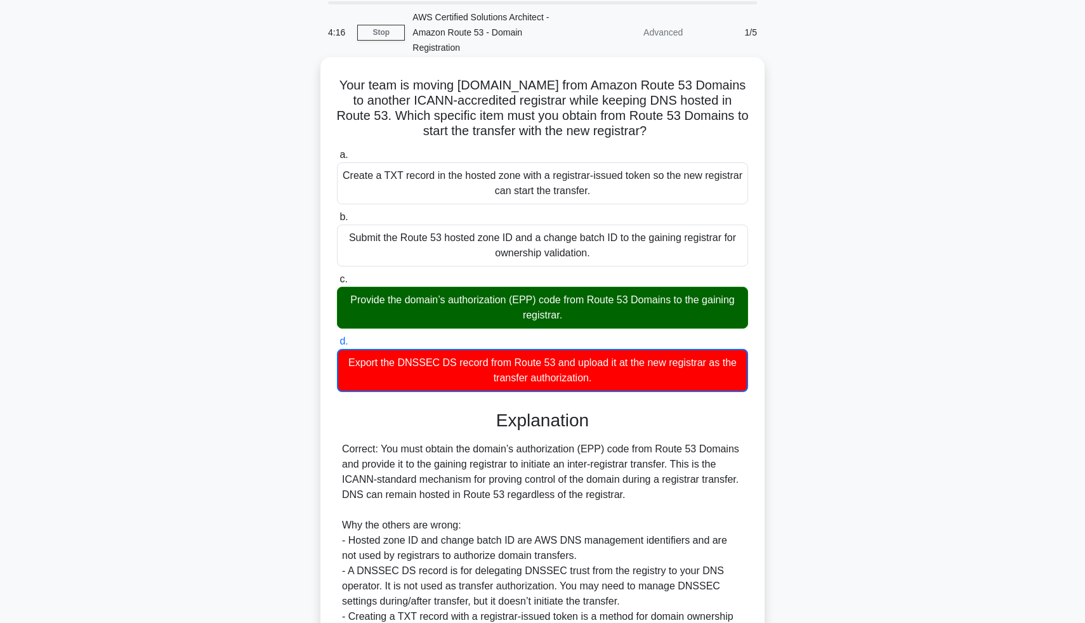
click at [646, 124] on icon ".spinner_0XTQ{transform-origin:center;animation:spinner_y6GP .75s linear infini…" at bounding box center [653, 131] width 15 height 15
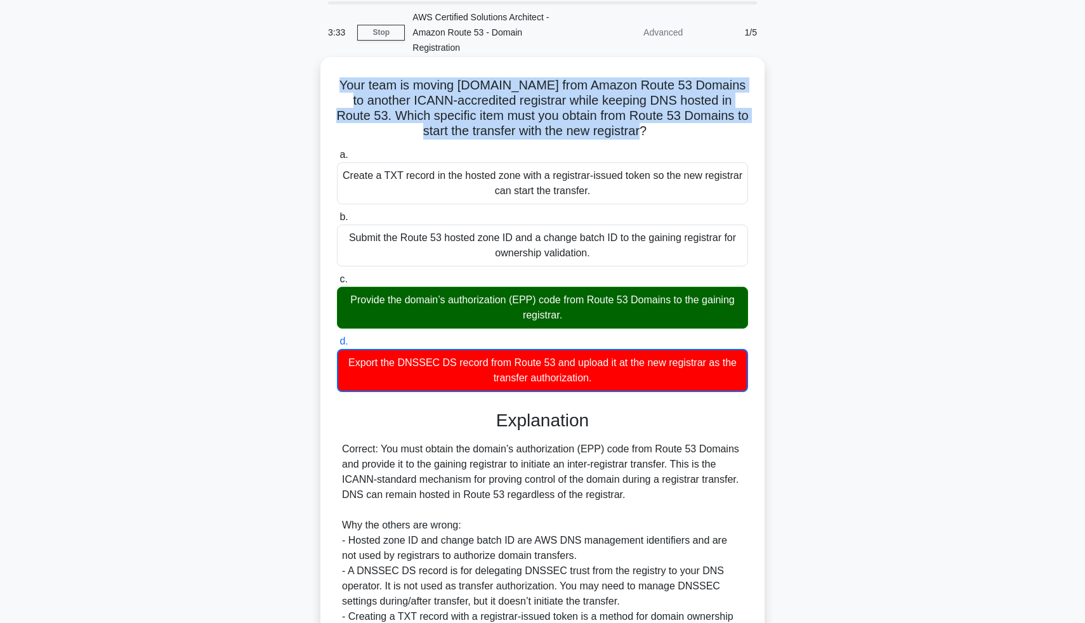
drag, startPoint x: 334, startPoint y: 72, endPoint x: 655, endPoint y: 126, distance: 325.6
click at [656, 125] on div "Your team is moving example.app from Amazon Route 53 Domains to another ICANN-a…" at bounding box center [542, 401] width 434 height 678
copy h5 "Your team is moving example.app from Amazon Route 53 Domains to another ICANN-a…"
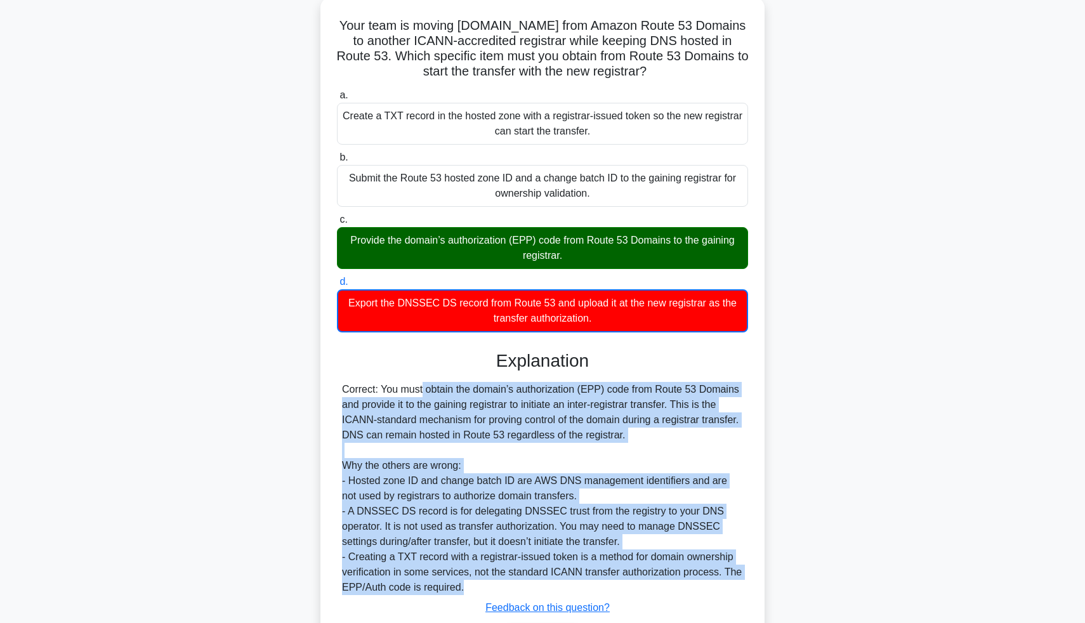
drag, startPoint x: 344, startPoint y: 374, endPoint x: 475, endPoint y: 574, distance: 239.1
click at [475, 574] on div "Correct: You must obtain the domain’s authorization (EPP) code from Route 53 Do…" at bounding box center [542, 488] width 401 height 213
copy div "Correct: You must obtain the domain’s authorization (EPP) code from Route 53 Do…"
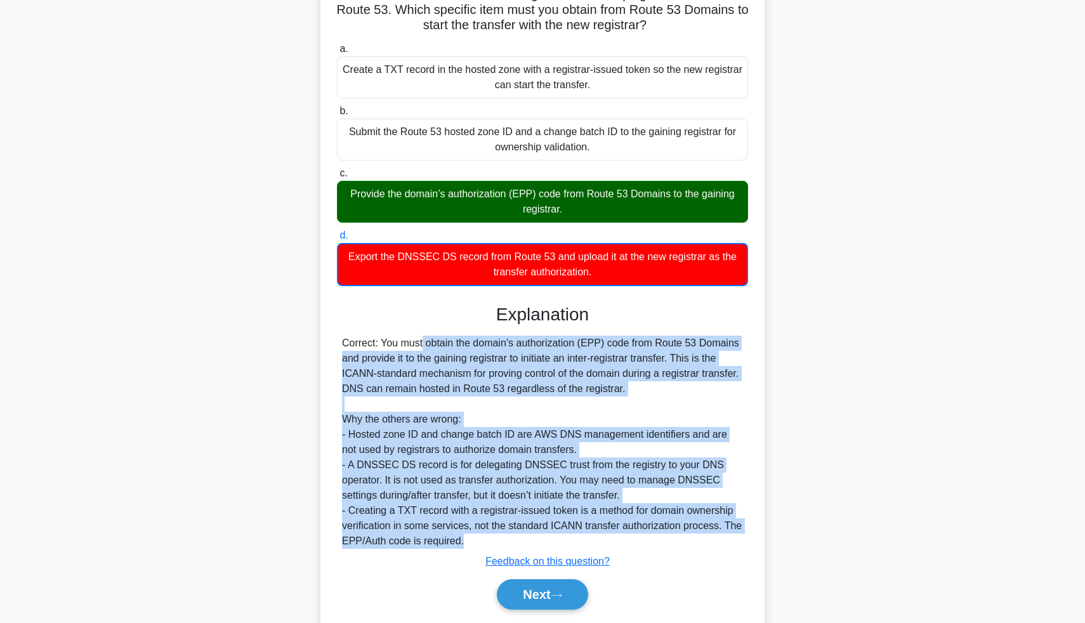
scroll to position [176, 0]
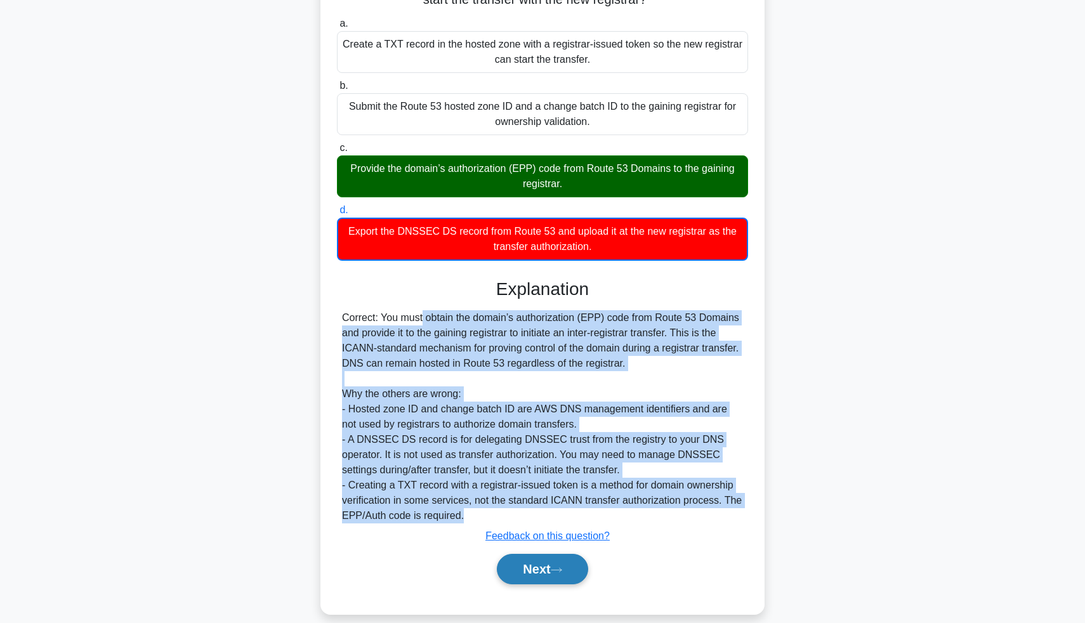
click at [499, 554] on button "Next" at bounding box center [542, 569] width 91 height 30
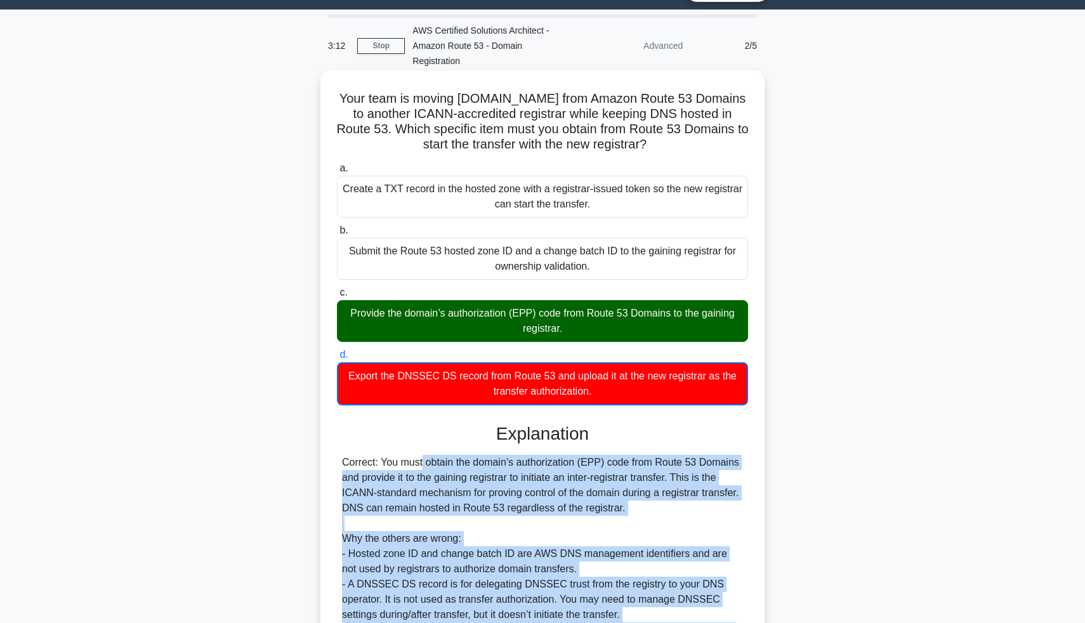
scroll to position [0, 0]
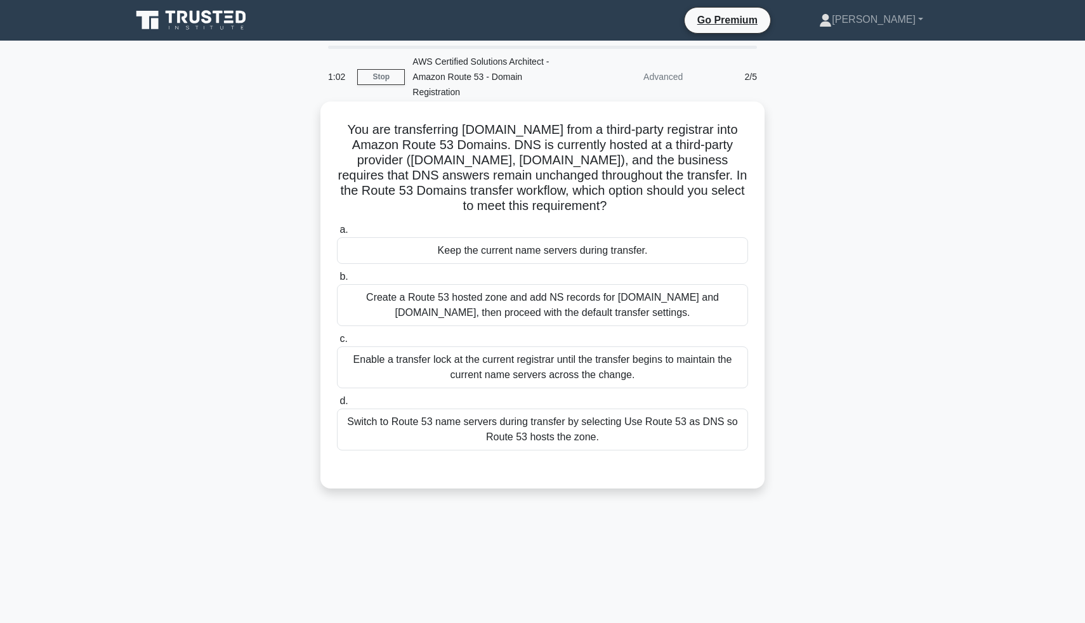
click at [509, 416] on div "Switch to Route 53 name servers during transfer by selecting Use Route 53 as DN…" at bounding box center [542, 429] width 411 height 42
click at [337, 405] on input "d. Switch to Route 53 name servers during transfer by selecting Use Route 53 as…" at bounding box center [337, 401] width 0 height 8
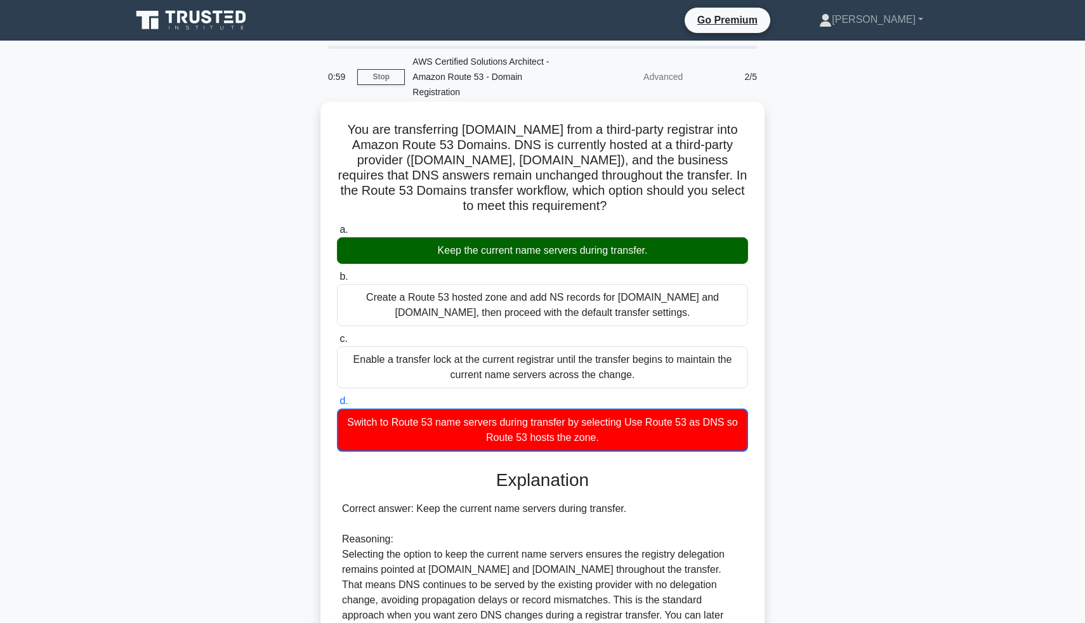
drag, startPoint x: 354, startPoint y: 113, endPoint x: 618, endPoint y: 199, distance: 277.4
click at [618, 199] on h5 "You are transferring example.com from a third-party registrar into Amazon Route…" at bounding box center [543, 168] width 414 height 93
copy h5 "You are transferring example.com from a third-party registrar into Amazon Route…"
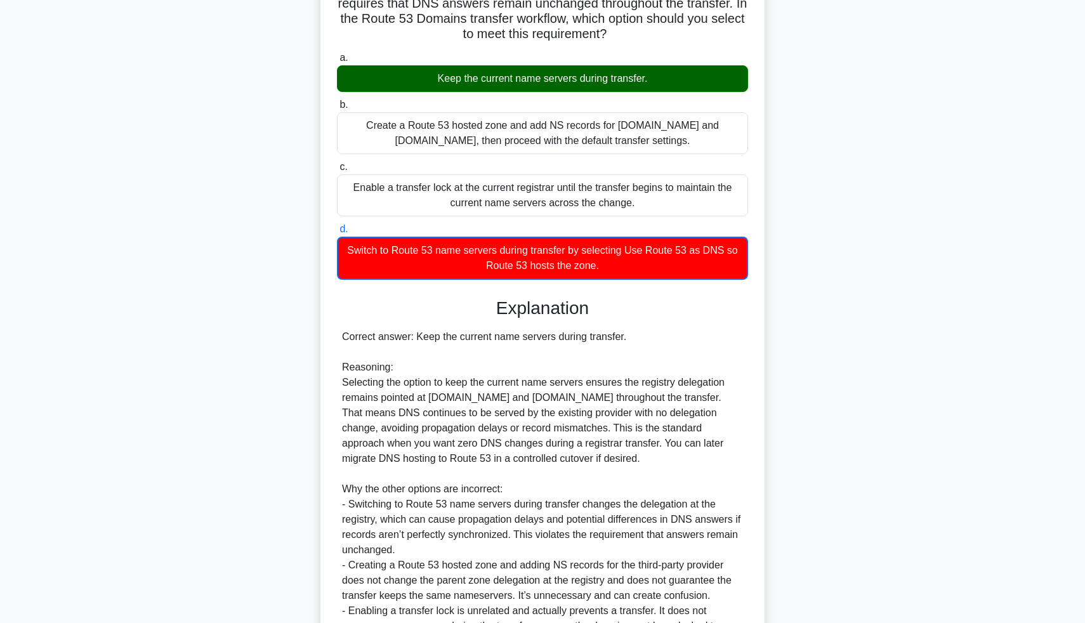
scroll to position [199, 0]
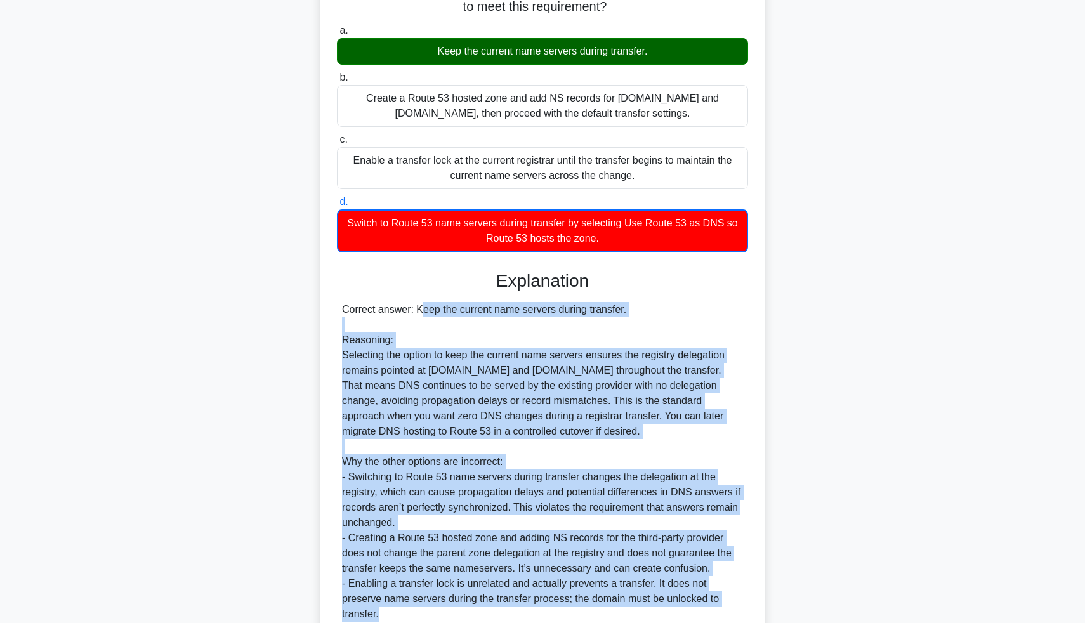
drag, startPoint x: 341, startPoint y: 290, endPoint x: 418, endPoint y: 594, distance: 314.0
click at [418, 595] on div "Correct answer: Keep the current name servers during transfer. Reasoning: Selec…" at bounding box center [542, 462] width 411 height 320
copy div "Correct answer: Keep the current name servers during transfer. Reasoning: Selec…"
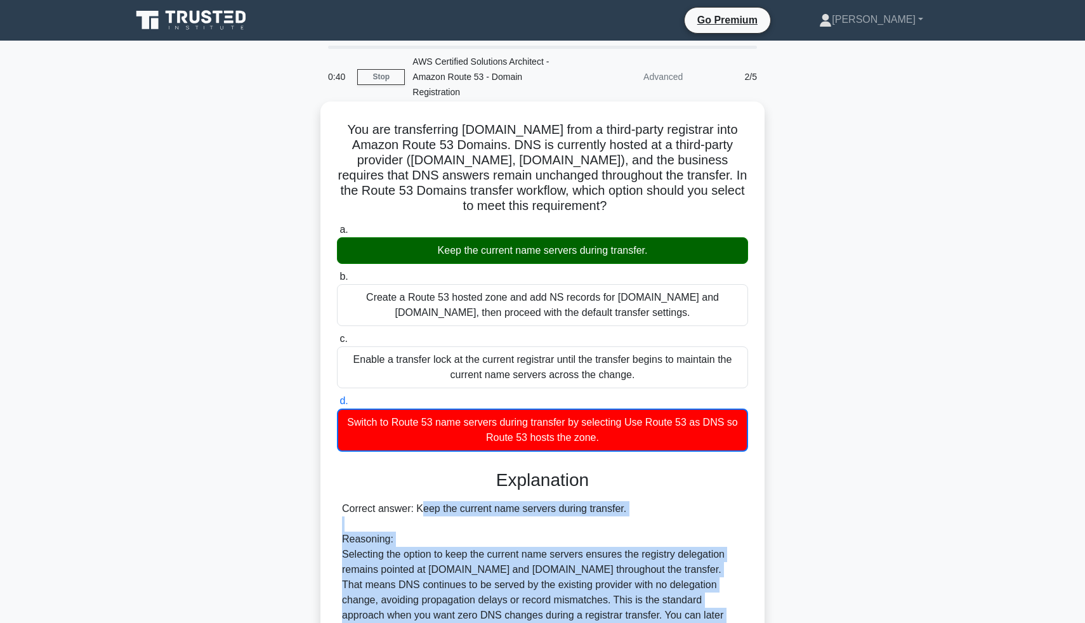
scroll to position [297, 0]
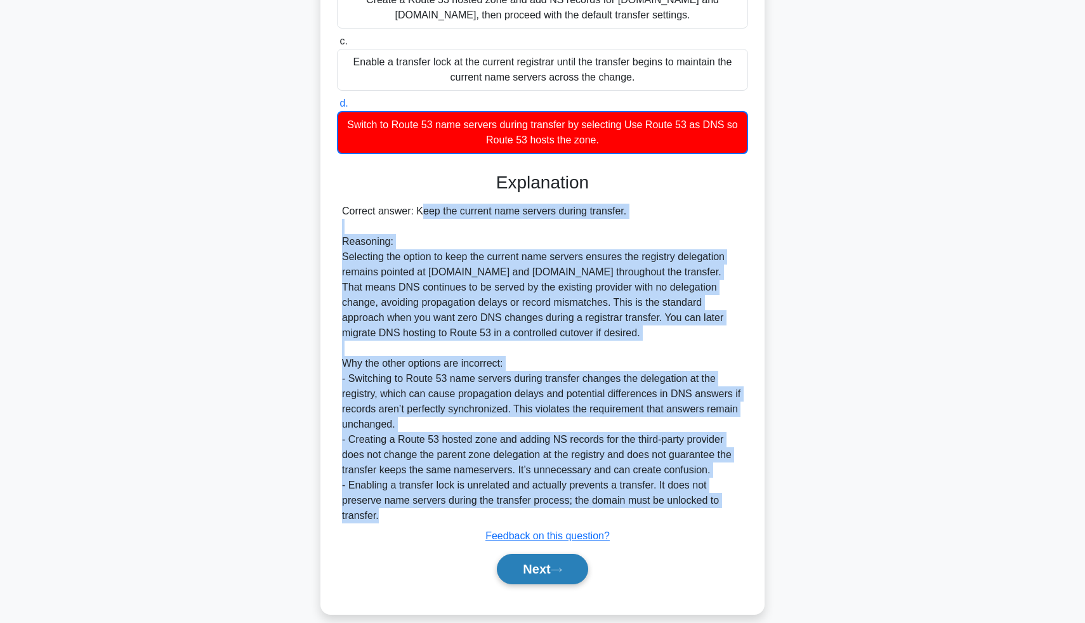
click at [528, 554] on button "Next" at bounding box center [542, 569] width 91 height 30
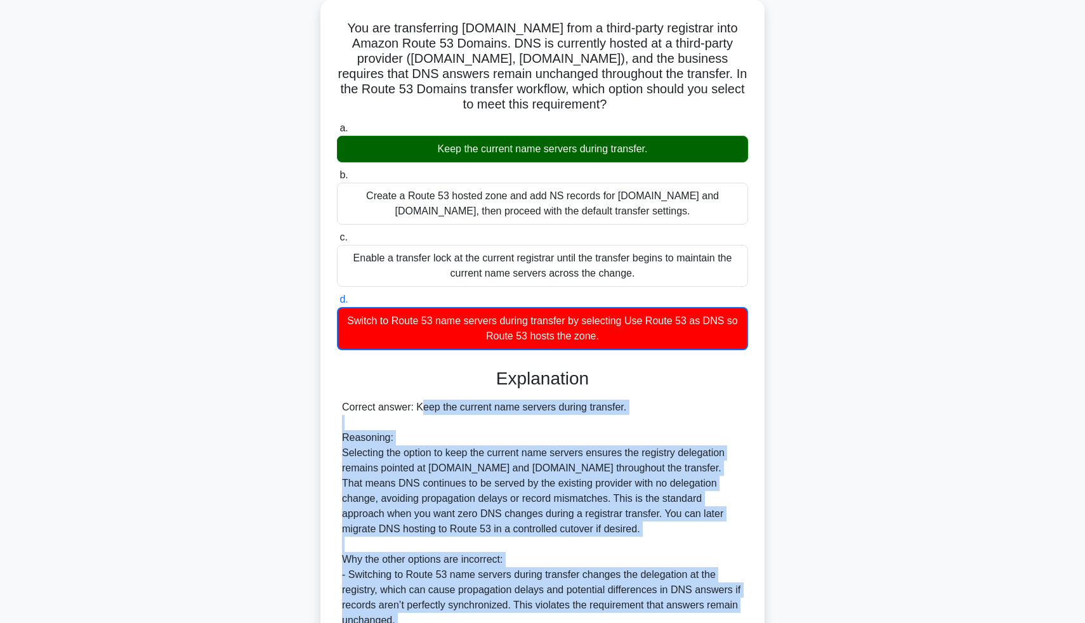
scroll to position [0, 0]
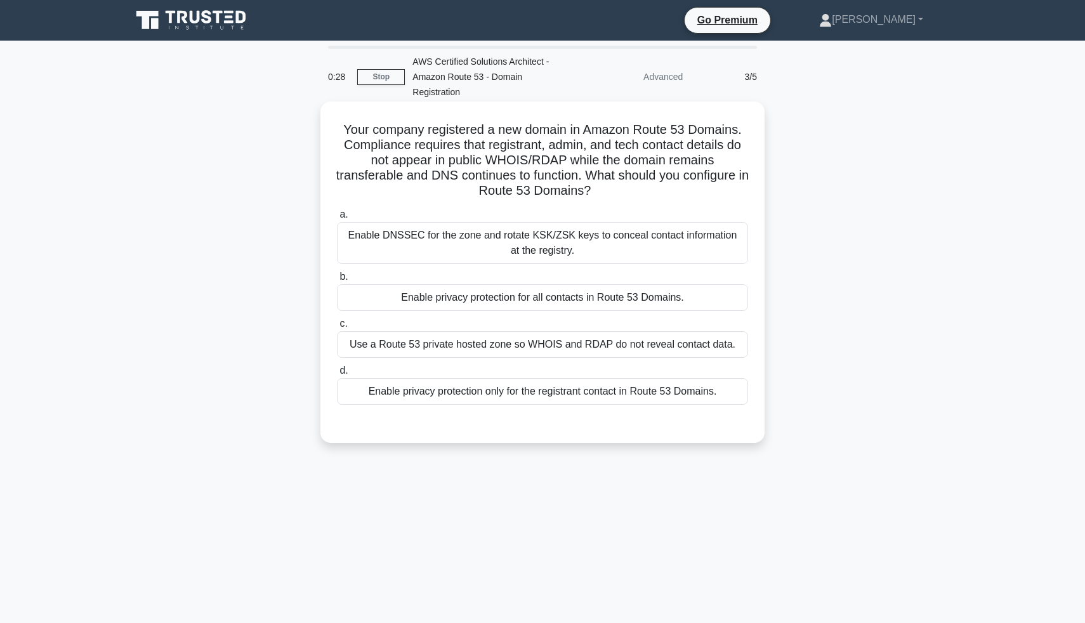
click at [556, 284] on div "Enable privacy protection for all contacts in Route 53 Domains." at bounding box center [542, 297] width 411 height 27
click at [337, 281] on input "b. Enable privacy protection for all contacts in Route 53 Domains." at bounding box center [337, 277] width 0 height 8
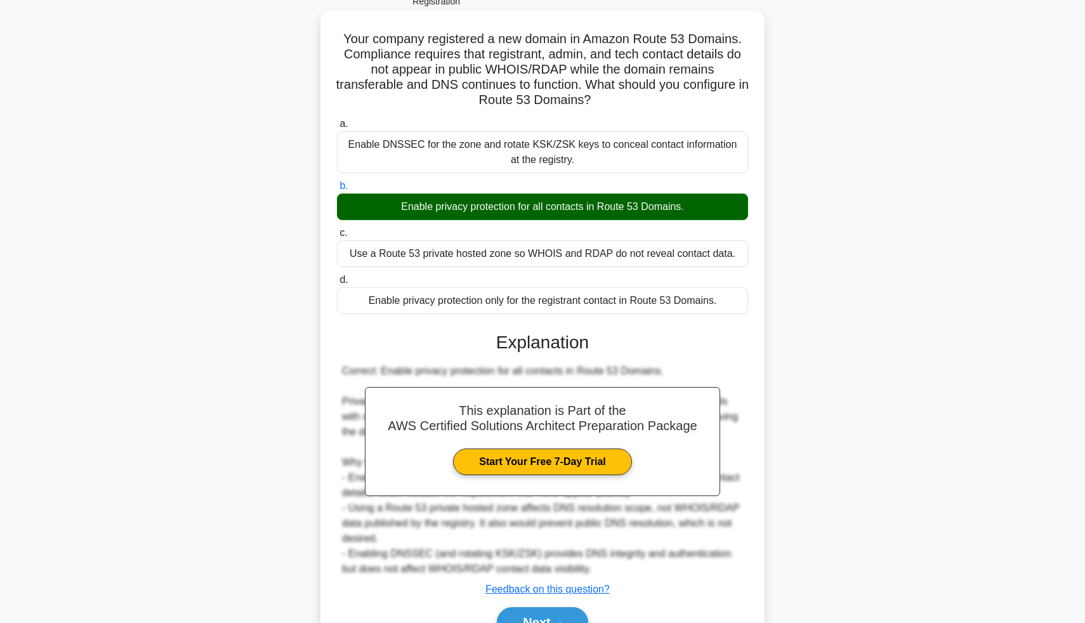
scroll to position [144, 0]
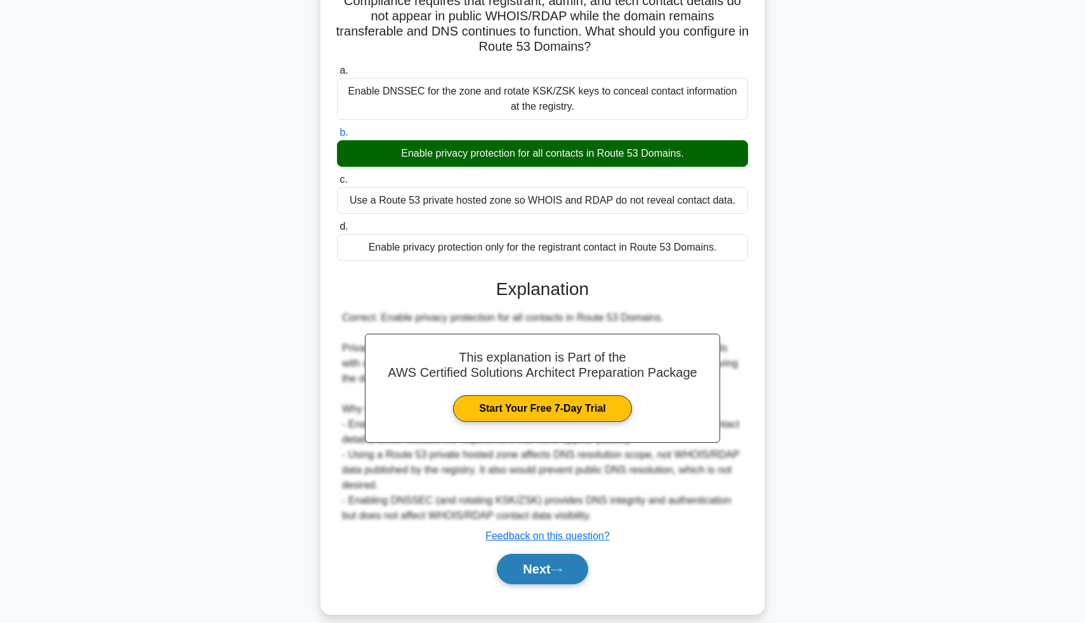
click at [541, 559] on button "Next" at bounding box center [542, 569] width 91 height 30
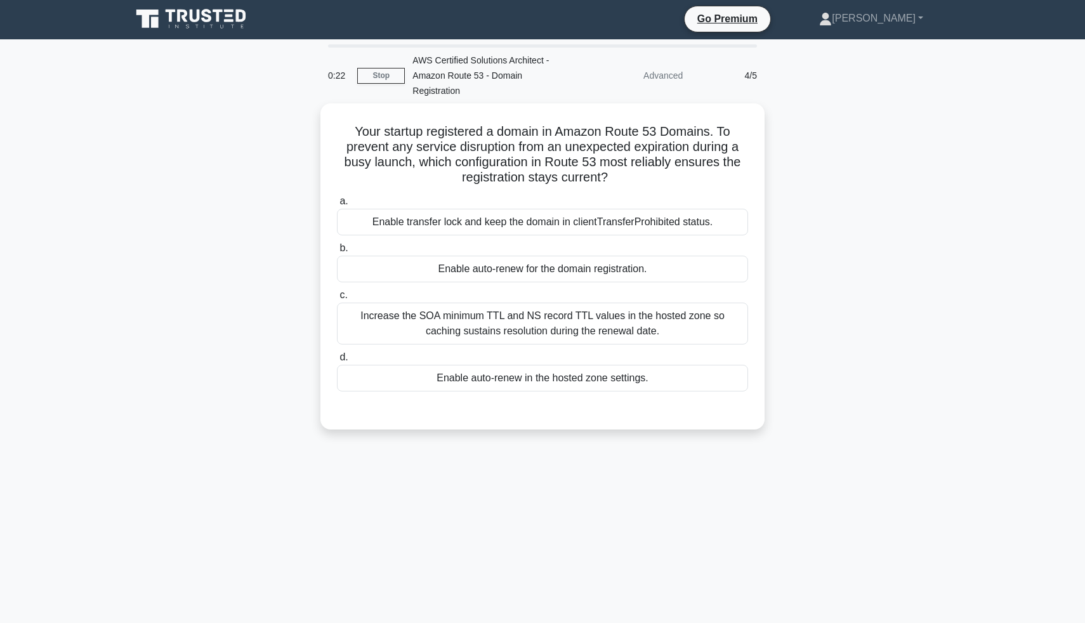
scroll to position [0, 0]
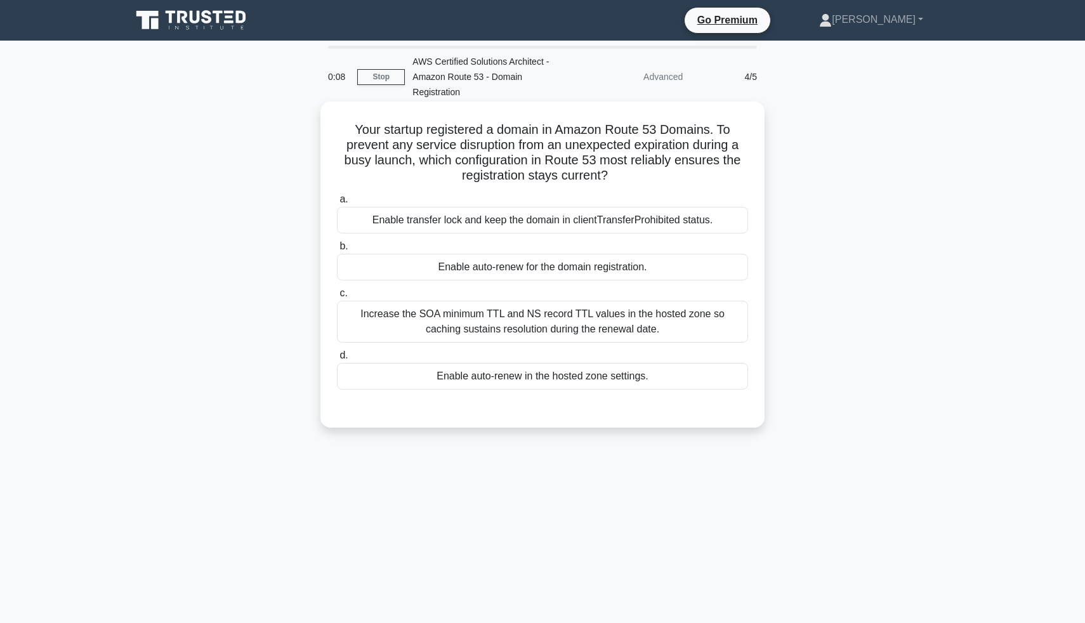
click at [574, 365] on div "Enable auto-renew in the hosted zone settings." at bounding box center [542, 376] width 411 height 27
click at [337, 360] on input "d. Enable auto-renew in the hosted zone settings." at bounding box center [337, 355] width 0 height 8
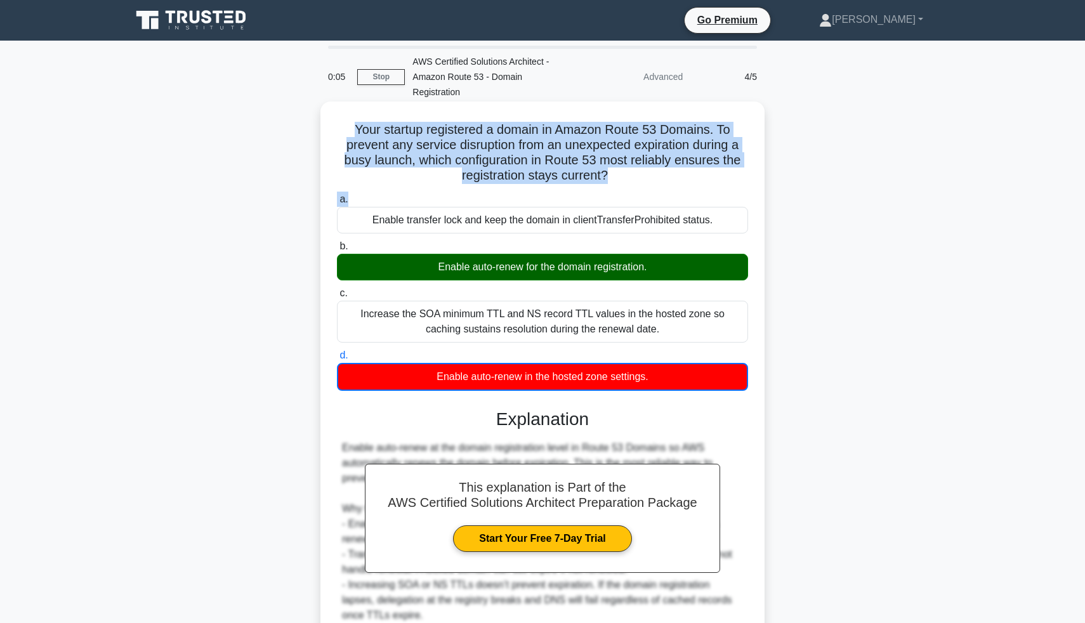
copy div "Your startup registered a domain in Amazon Route 53 Domains. To prevent any ser…"
drag, startPoint x: 356, startPoint y: 114, endPoint x: 658, endPoint y: 185, distance: 310.8
click at [659, 185] on div "Your startup registered a domain in Amazon Route 53 Domains. To prevent any ser…" at bounding box center [542, 408] width 434 height 602
copy div "Enable auto-renew for the domain registration."
drag, startPoint x: 437, startPoint y: 254, endPoint x: 646, endPoint y: 254, distance: 209.3
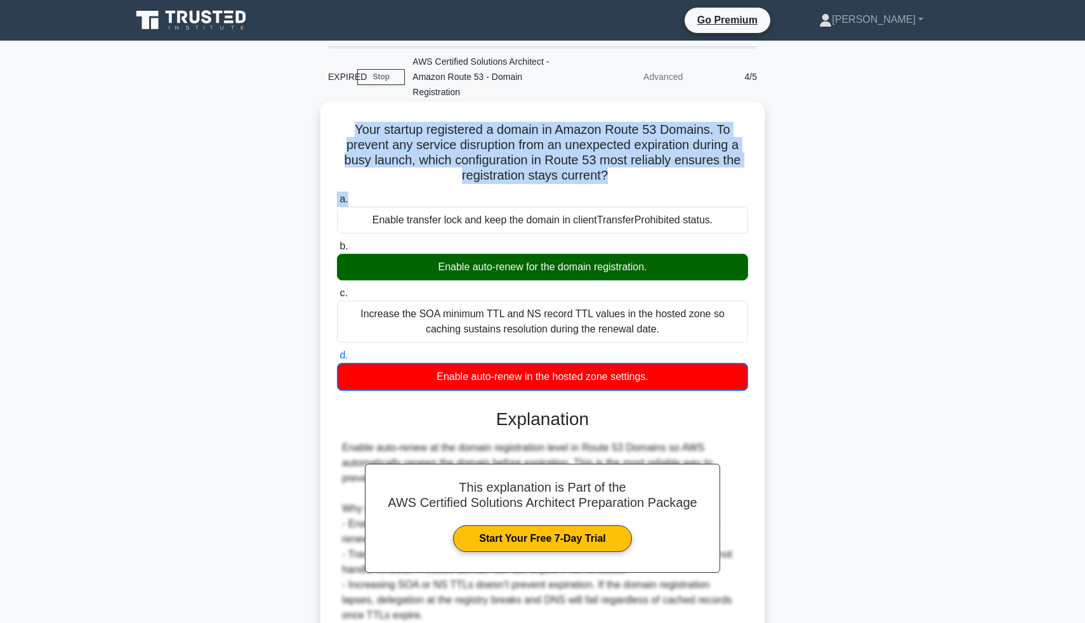
click at [646, 254] on div "Enable auto-renew for the domain registration." at bounding box center [542, 267] width 411 height 27
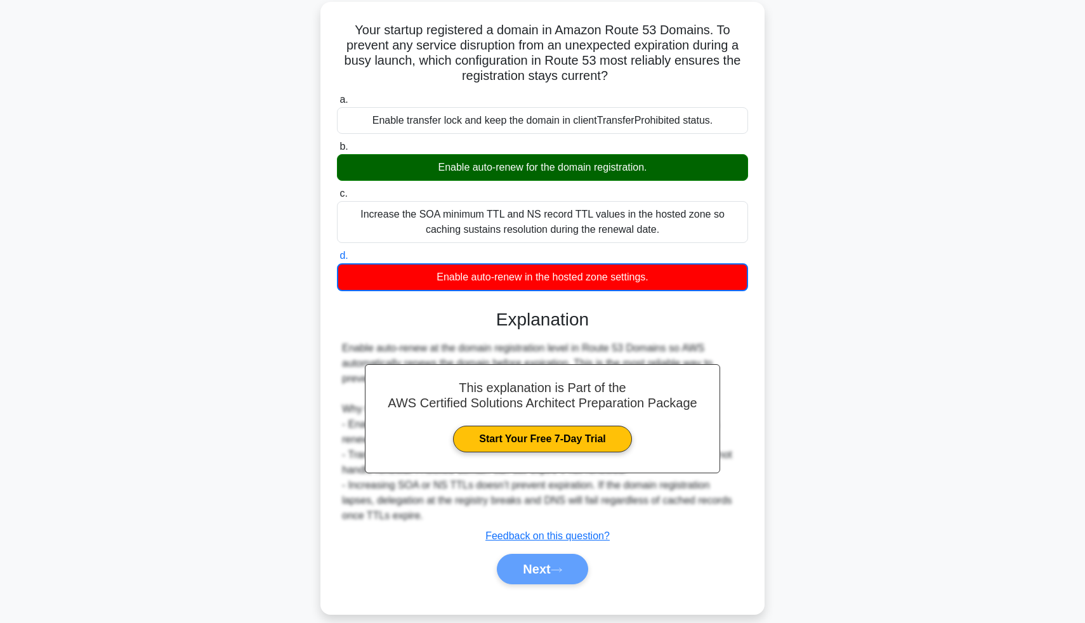
click at [530, 558] on div "Next" at bounding box center [542, 569] width 416 height 30
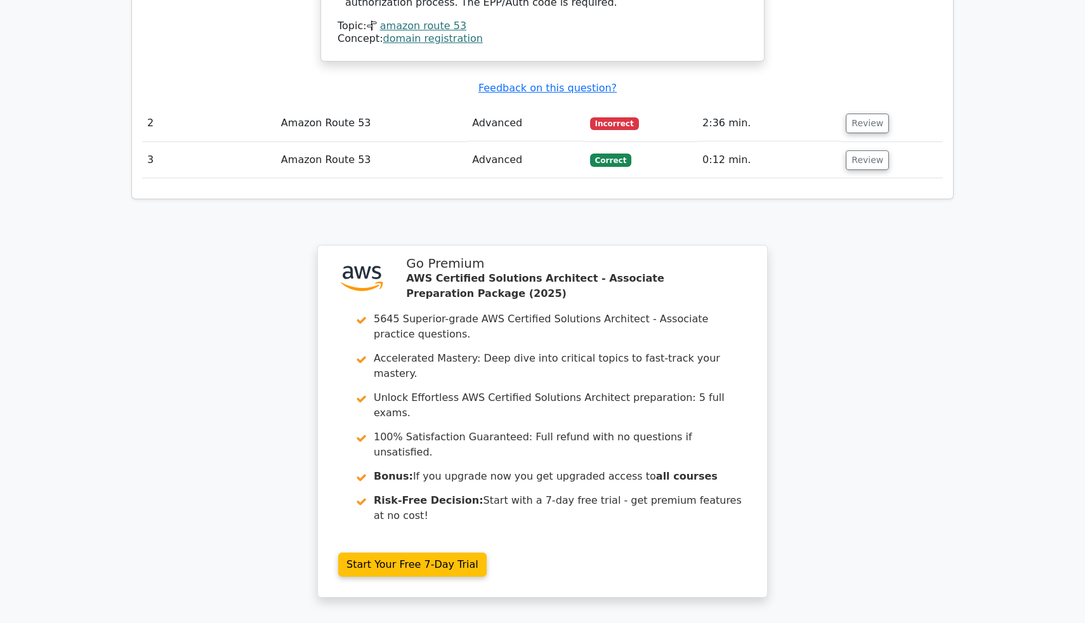
scroll to position [1723, 0]
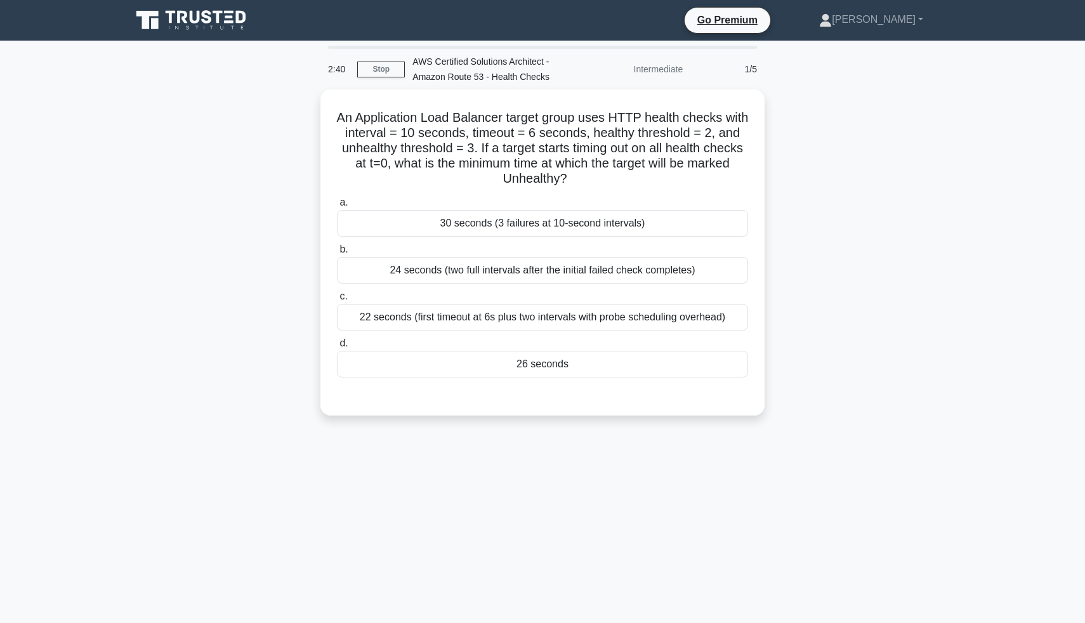
click at [543, 351] on div "26 seconds" at bounding box center [542, 364] width 411 height 27
click at [337, 348] on input "d. 26 seconds" at bounding box center [337, 343] width 0 height 8
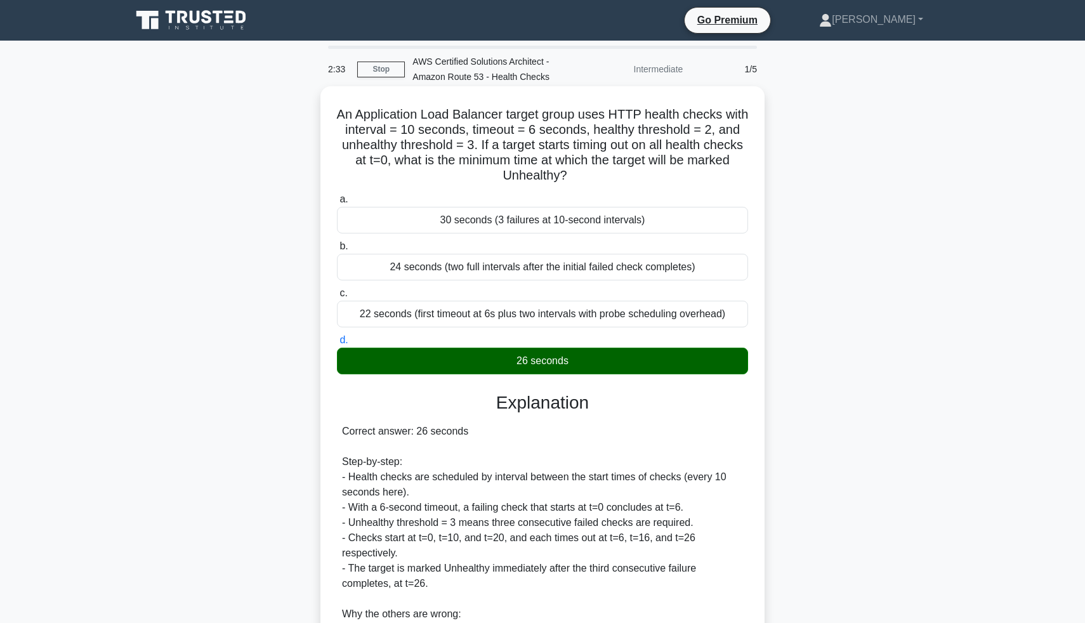
drag, startPoint x: 335, startPoint y: 114, endPoint x: 598, endPoint y: 178, distance: 270.8
click at [598, 179] on div "An Application Load Balancer target group uses HTTP health checks with interval…" at bounding box center [542, 444] width 434 height 707
click at [486, 134] on h5 "An Application Load Balancer target group uses HTTP health checks with interval…" at bounding box center [543, 145] width 414 height 77
drag, startPoint x: 333, startPoint y: 118, endPoint x: 585, endPoint y: 173, distance: 258.3
click at [587, 175] on div "An Application Load Balancer target group uses HTTP health checks with interval…" at bounding box center [542, 444] width 434 height 707
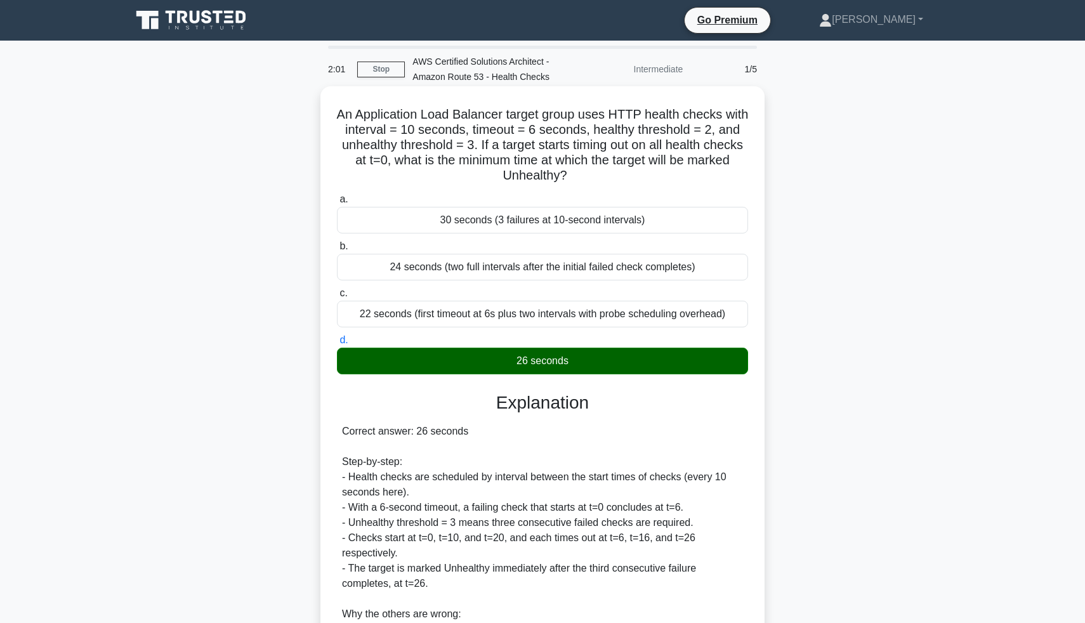
copy h5 "An Application Load Balancer target group uses HTTP health checks with interval…"
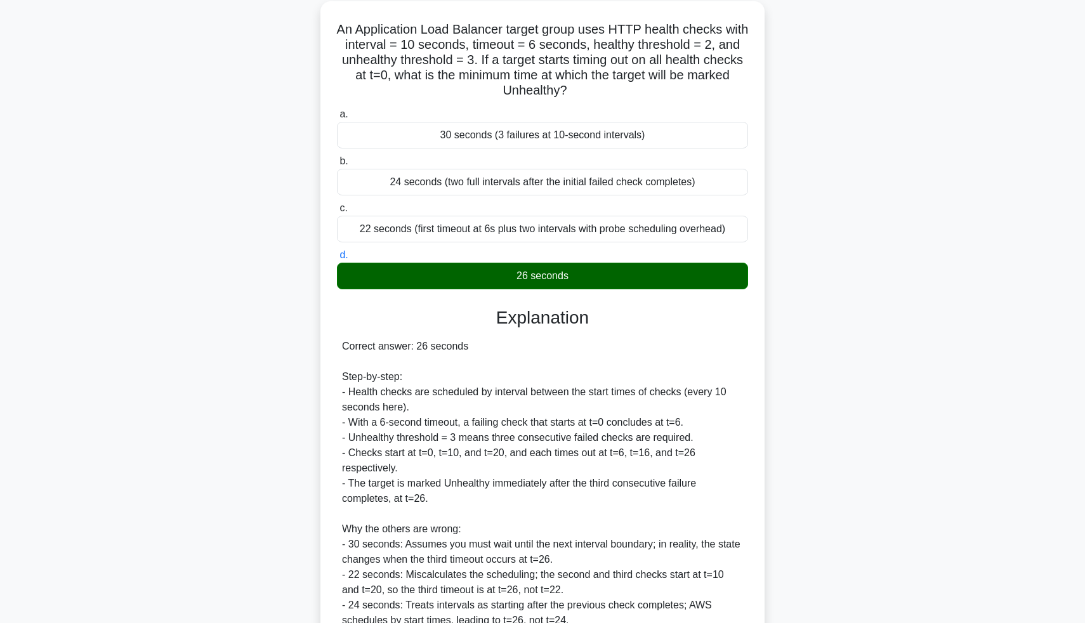
scroll to position [205, 0]
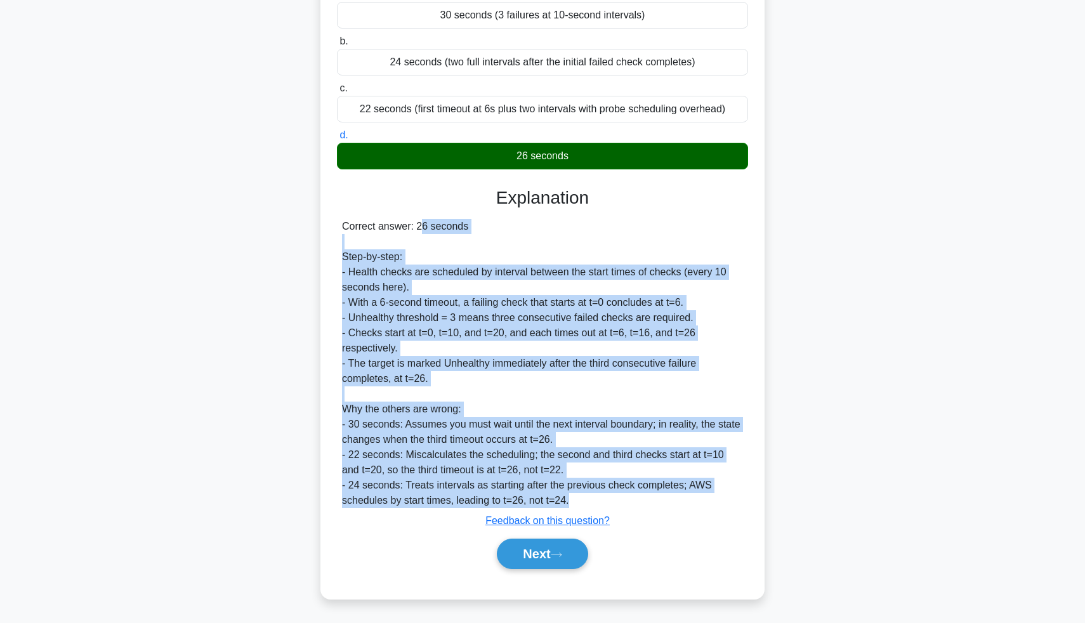
drag, startPoint x: 339, startPoint y: 223, endPoint x: 587, endPoint y: 506, distance: 376.6
click at [587, 506] on div "Correct answer: 26 seconds Step-by-step: - Health checks are scheduled by inter…" at bounding box center [542, 363] width 411 height 289
copy div "Correct answer: 26 seconds Step-by-step: - Health checks are scheduled by inter…"
click at [530, 556] on button "Next" at bounding box center [542, 554] width 91 height 30
click at [539, 554] on button "Next" at bounding box center [542, 554] width 91 height 30
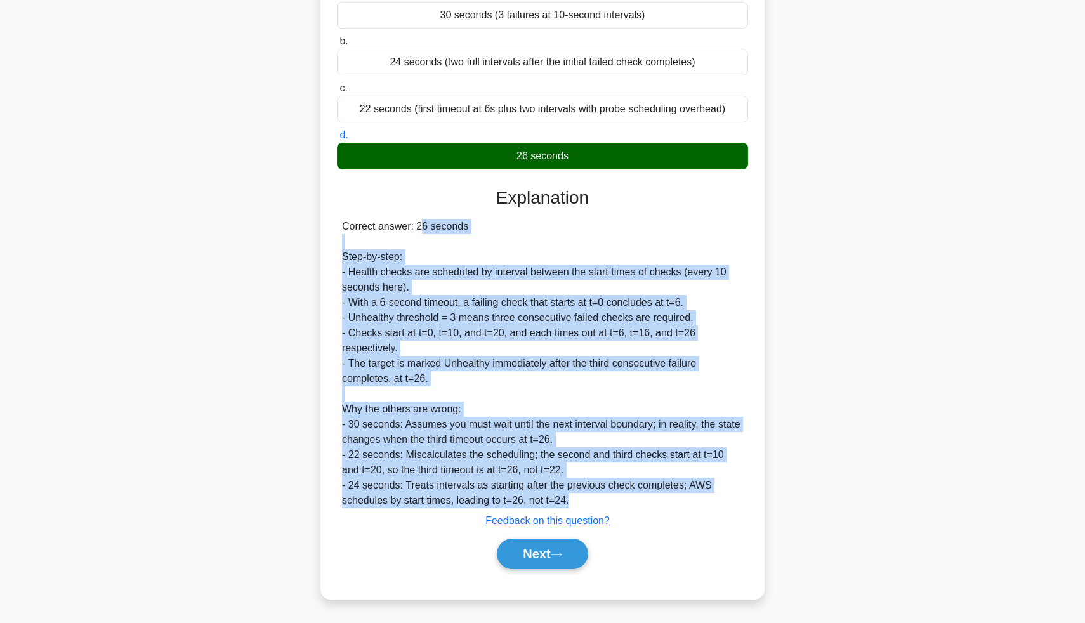
scroll to position [0, 0]
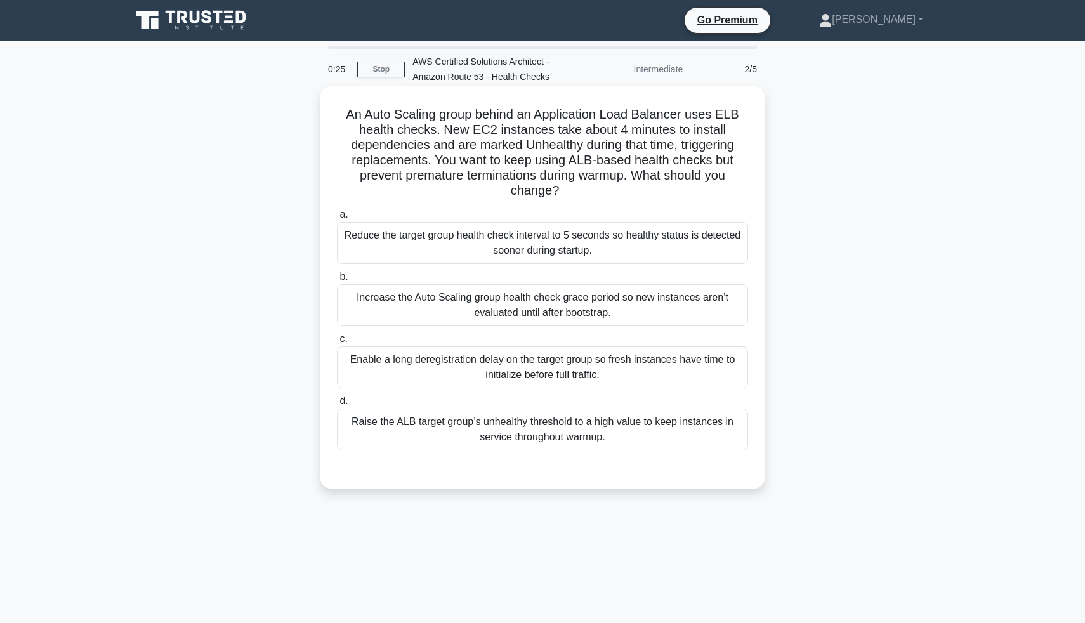
click at [561, 317] on div "Increase the Auto Scaling group health check grace period so new instances aren…" at bounding box center [542, 305] width 411 height 42
click at [337, 281] on input "b. Increase the Auto Scaling group health check grace period so new instances a…" at bounding box center [337, 277] width 0 height 8
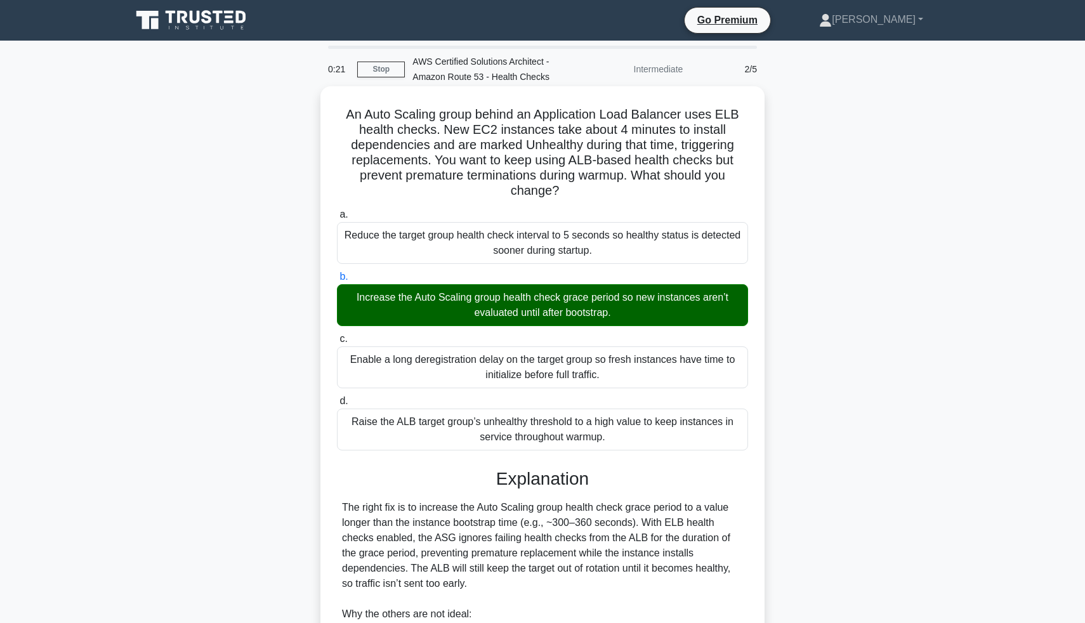
drag, startPoint x: 348, startPoint y: 110, endPoint x: 568, endPoint y: 195, distance: 235.6
click at [568, 195] on h5 "An Auto Scaling group behind an Application Load Balancer uses ELB health check…" at bounding box center [543, 153] width 414 height 93
copy h5 "An Auto Scaling group behind an Application Load Balancer uses ELB health check…"
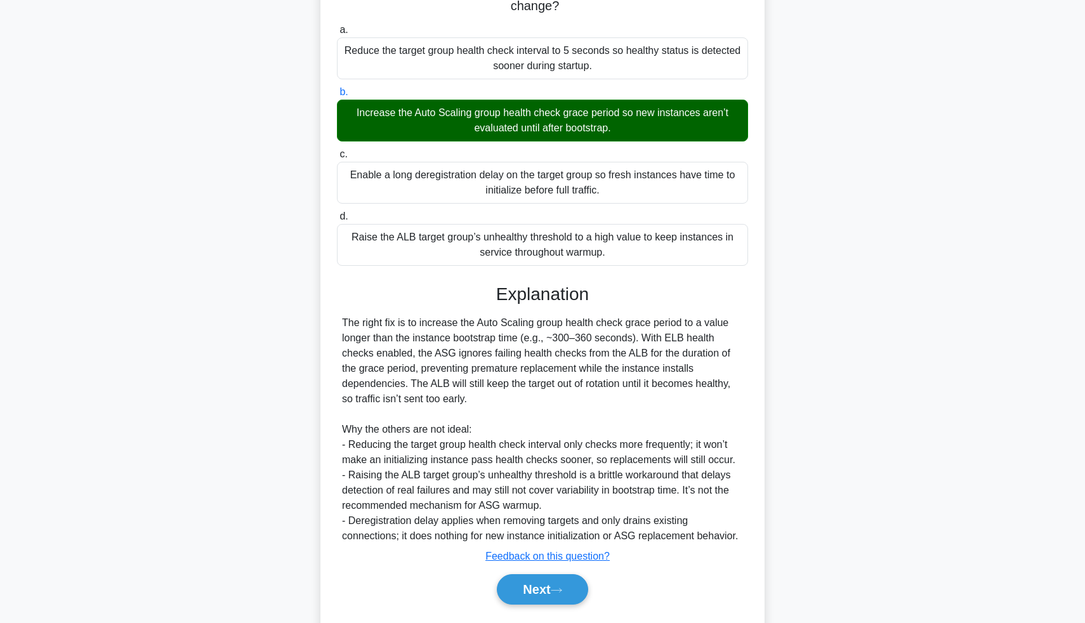
scroll to position [220, 0]
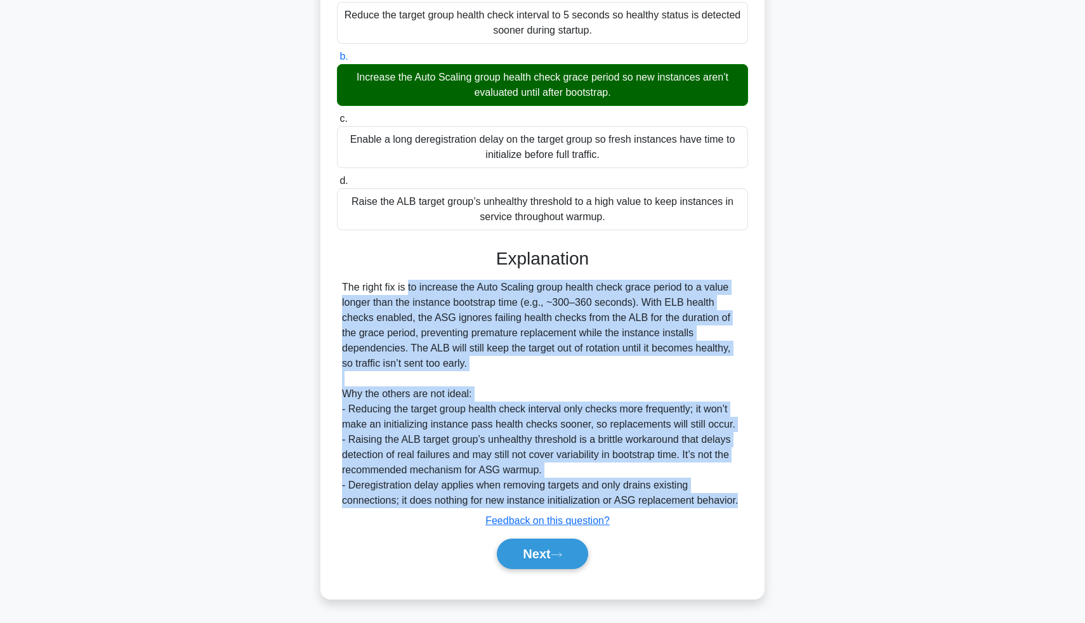
drag, startPoint x: 339, startPoint y: 285, endPoint x: 738, endPoint y: 500, distance: 453.2
click at [738, 500] on div "An Auto Scaling group behind an Application Load Balancer uses ELB health check…" at bounding box center [542, 232] width 434 height 722
copy div "The right fix is to increase the Auto Scaling group health check grace period t…"
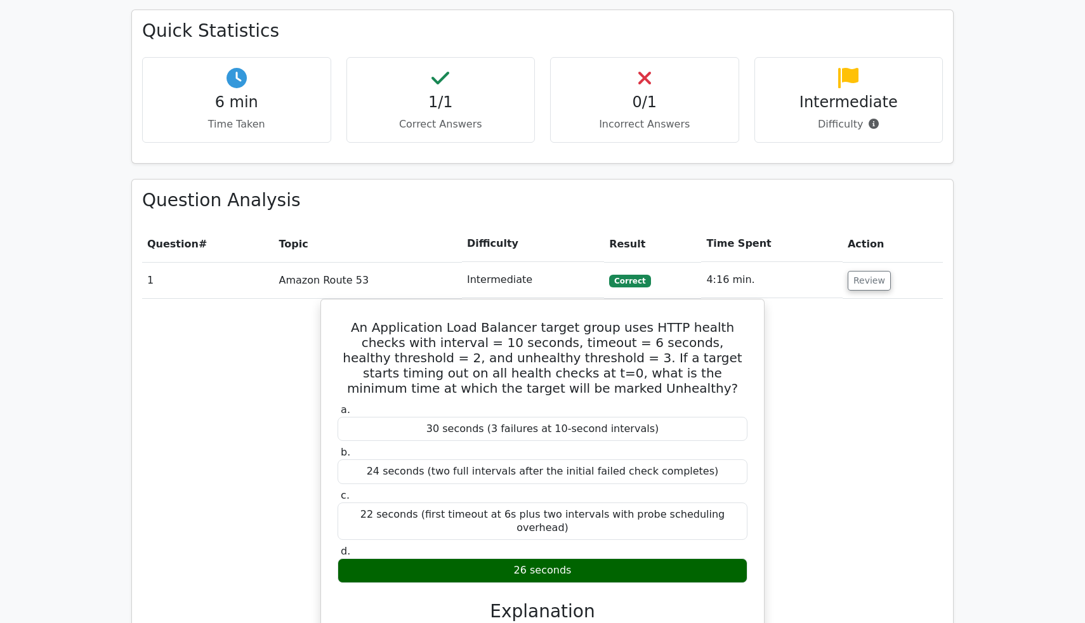
scroll to position [896, 0]
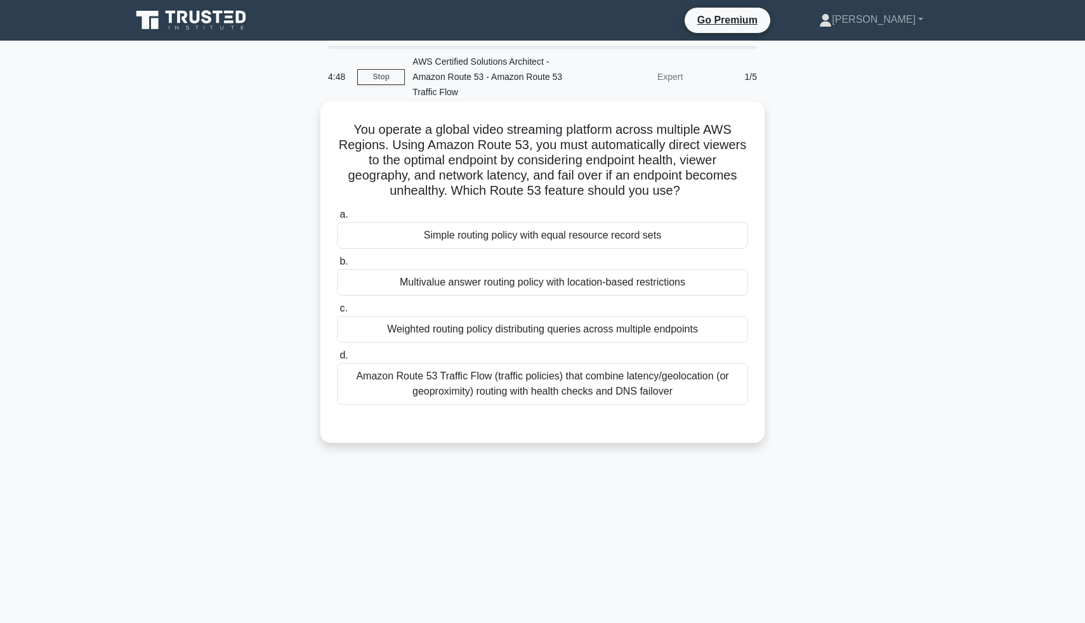
drag, startPoint x: 340, startPoint y: 127, endPoint x: 732, endPoint y: 188, distance: 396.7
click at [740, 190] on h5 "You operate a global video streaming platform across multiple AWS Regions. Usin…" at bounding box center [543, 160] width 414 height 77
copy h5 "You operate a global video streaming platform across multiple AWS Regions. Usin…"
click at [569, 388] on div "Amazon Route 53 Traffic Flow (traffic policies) that combine latency/geolocatio…" at bounding box center [542, 384] width 411 height 42
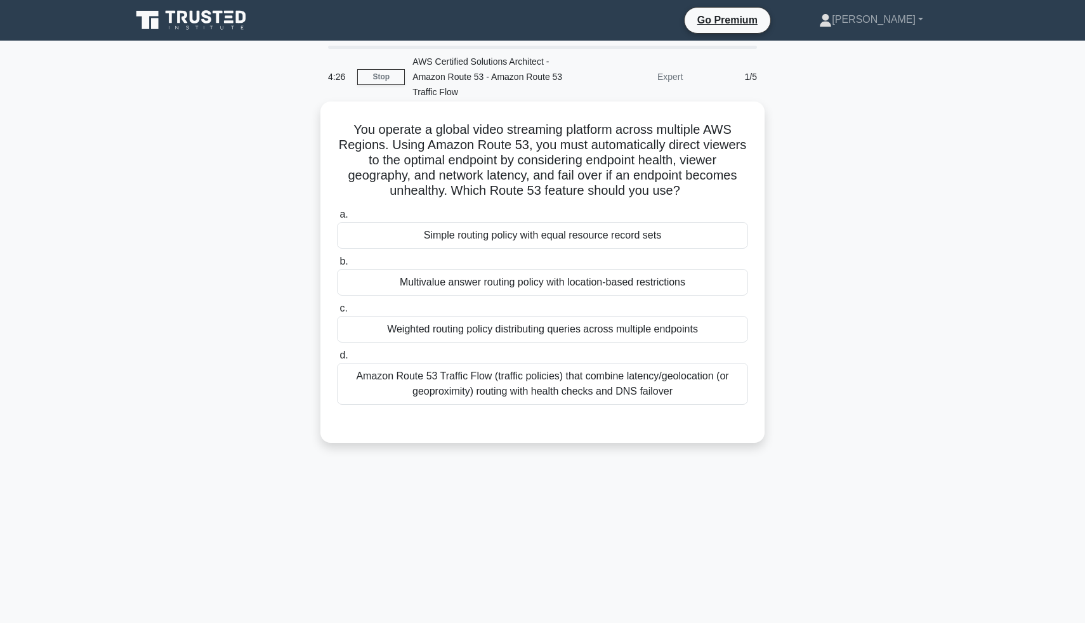
click at [337, 360] on input "d. Amazon Route 53 Traffic Flow (traffic policies) that combine latency/geoloca…" at bounding box center [337, 355] width 0 height 8
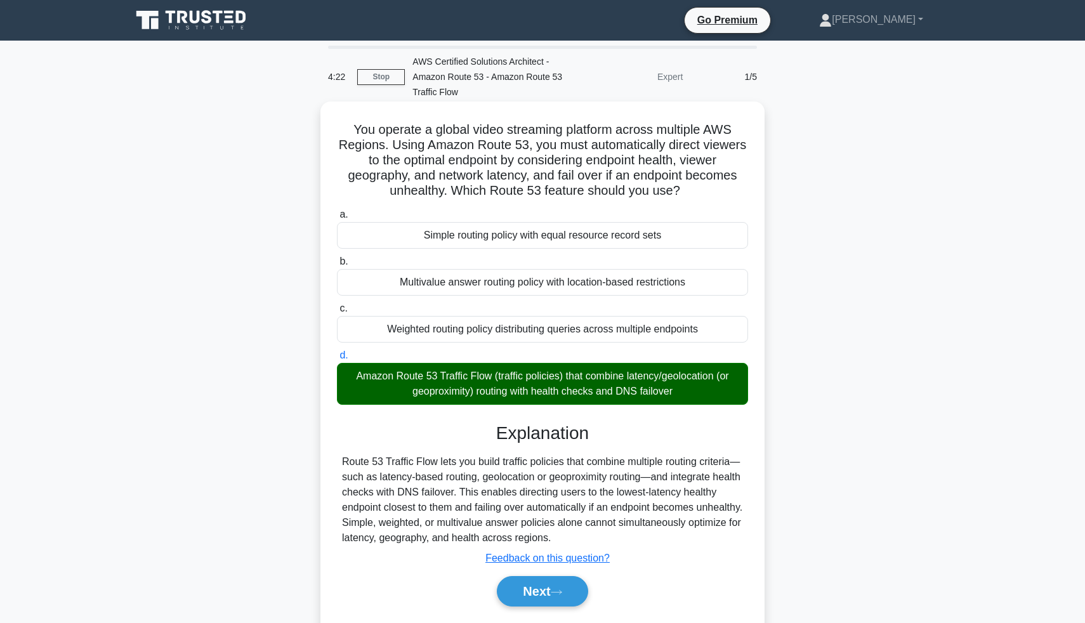
scroll to position [29, 0]
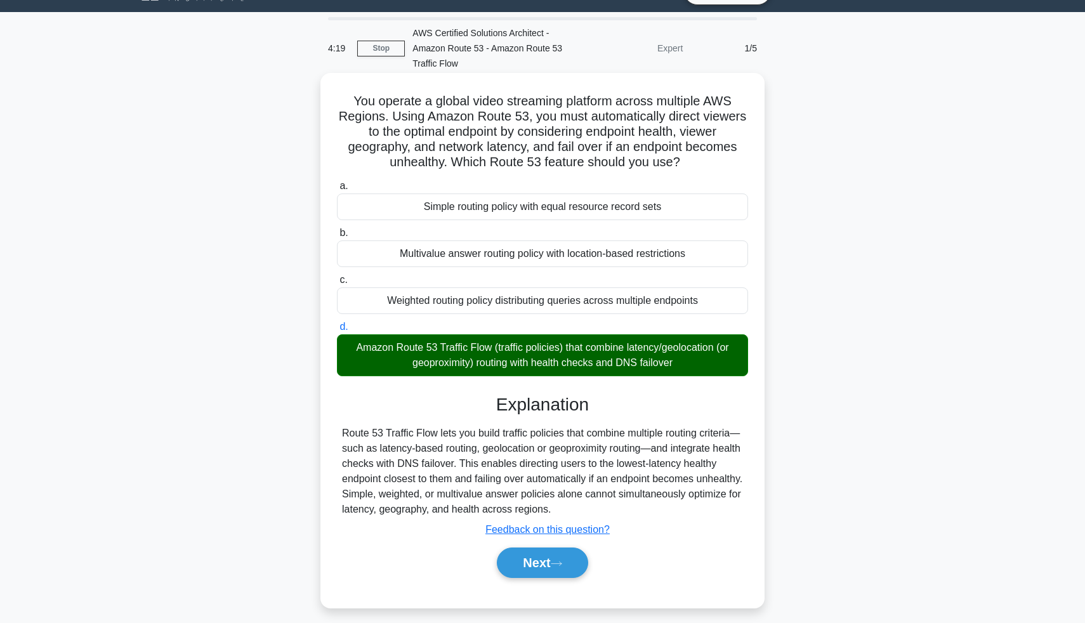
drag, startPoint x: 341, startPoint y: 432, endPoint x: 700, endPoint y: 507, distance: 366.9
click at [702, 512] on div "Route 53 Traffic Flow lets you build traffic policies that combine multiple rou…" at bounding box center [542, 471] width 411 height 91
copy div "Route 53 Traffic Flow lets you build traffic policies that combine multiple rou…"
